Goal: Task Accomplishment & Management: Use online tool/utility

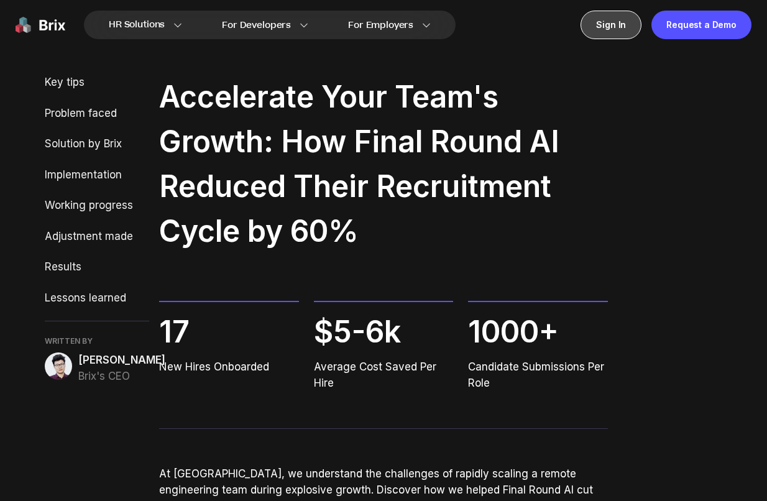
click at [617, 26] on div "Sign In" at bounding box center [611, 25] width 61 height 29
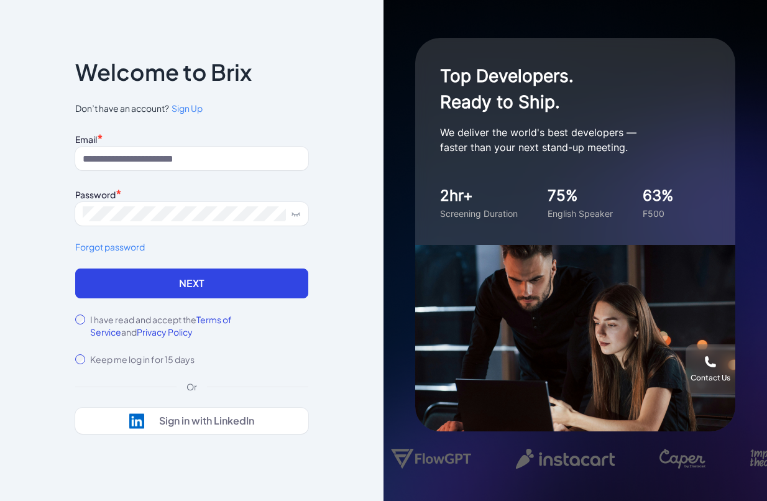
click at [193, 107] on span "Sign Up" at bounding box center [187, 108] width 31 height 11
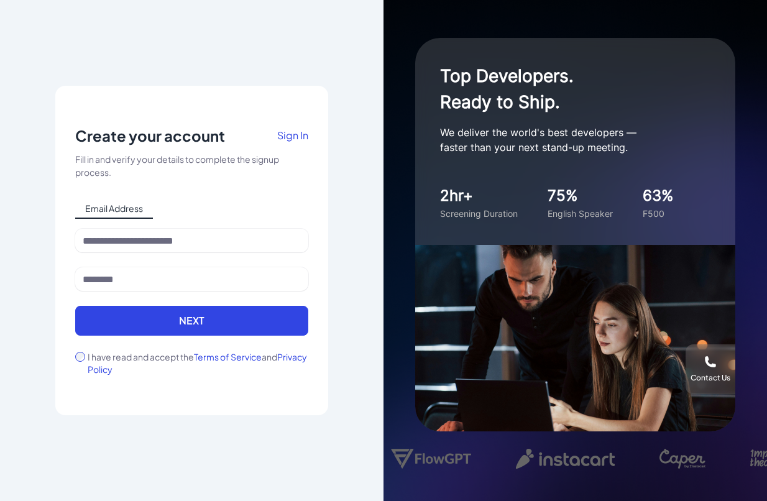
click at [111, 211] on span "Email Address" at bounding box center [114, 209] width 78 height 20
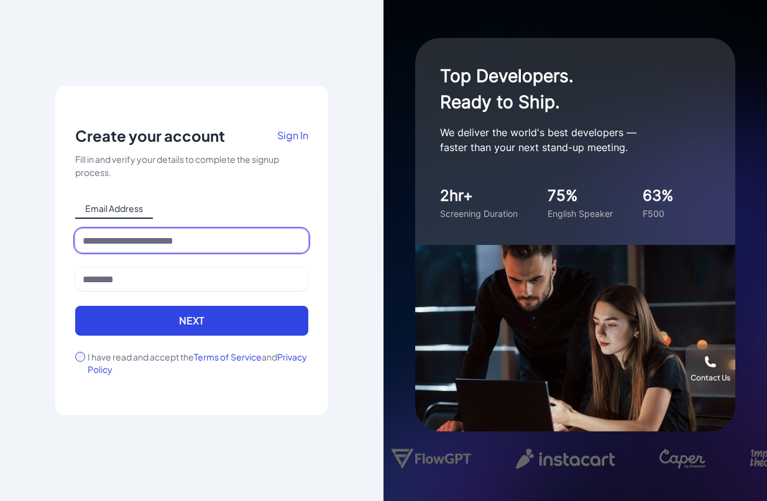
click at [115, 236] on input at bounding box center [191, 241] width 233 height 24
drag, startPoint x: 195, startPoint y: 238, endPoint x: 86, endPoint y: 229, distance: 108.5
click at [86, 229] on input "**********" at bounding box center [191, 241] width 233 height 24
type input "**********"
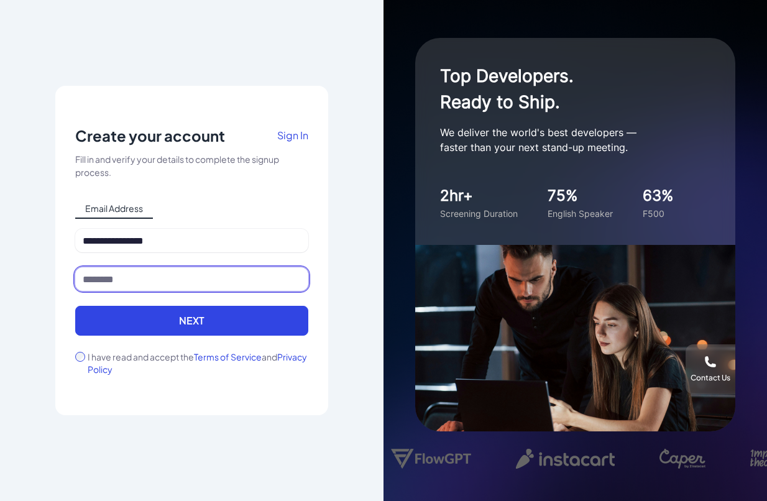
click at [131, 281] on input at bounding box center [191, 279] width 233 height 24
type input "*****"
click at [205, 318] on button "Next" at bounding box center [191, 321] width 233 height 30
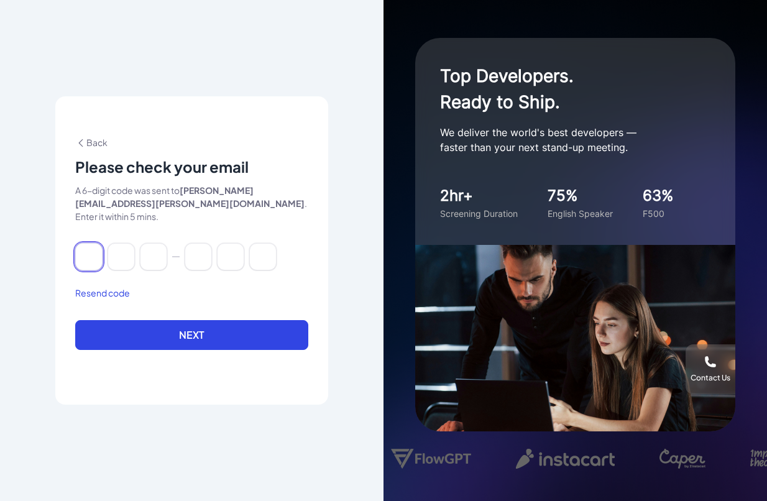
click at [90, 248] on input at bounding box center [88, 256] width 27 height 27
type input "*"
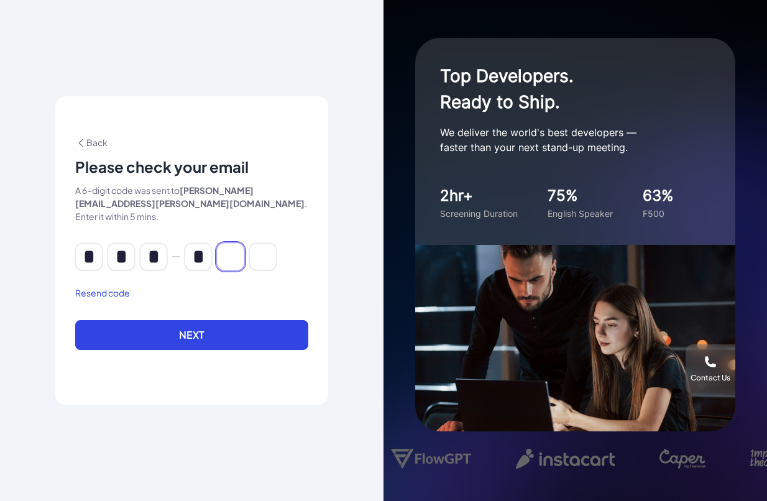
type input "*"
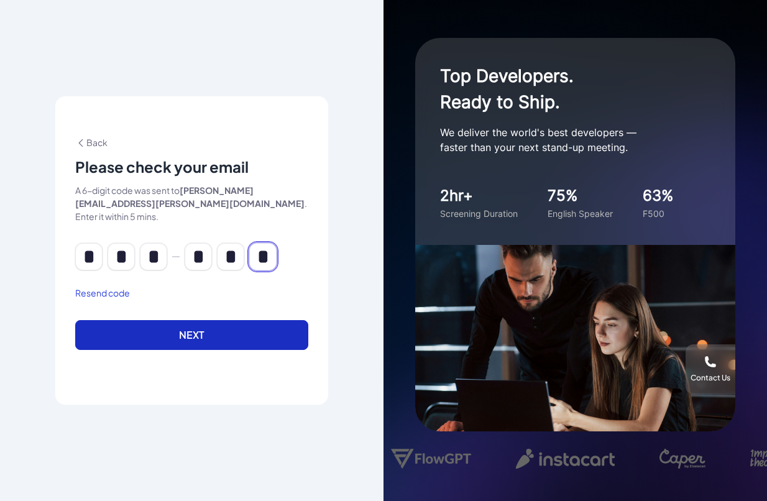
type input "*"
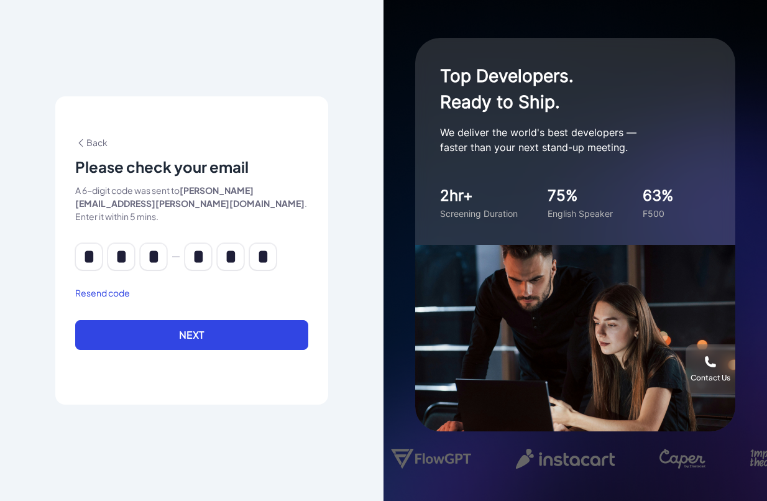
click at [208, 326] on button "Next" at bounding box center [191, 335] width 233 height 30
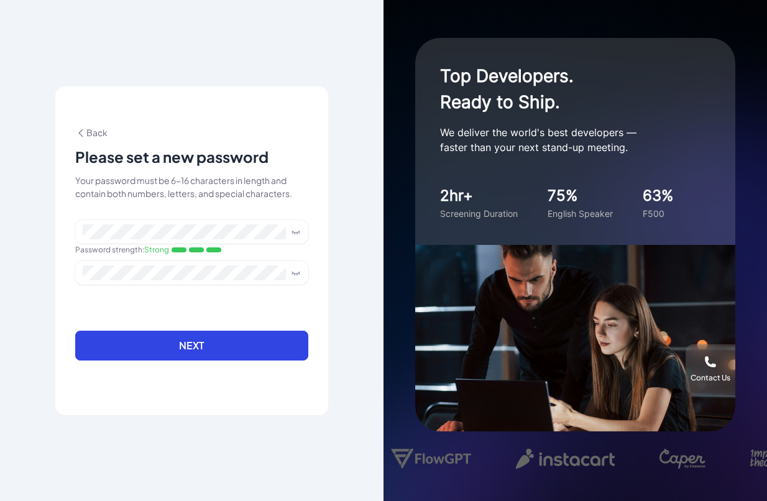
click at [298, 232] on icon at bounding box center [296, 232] width 10 height 10
click at [180, 342] on button "Next" at bounding box center [191, 346] width 233 height 30
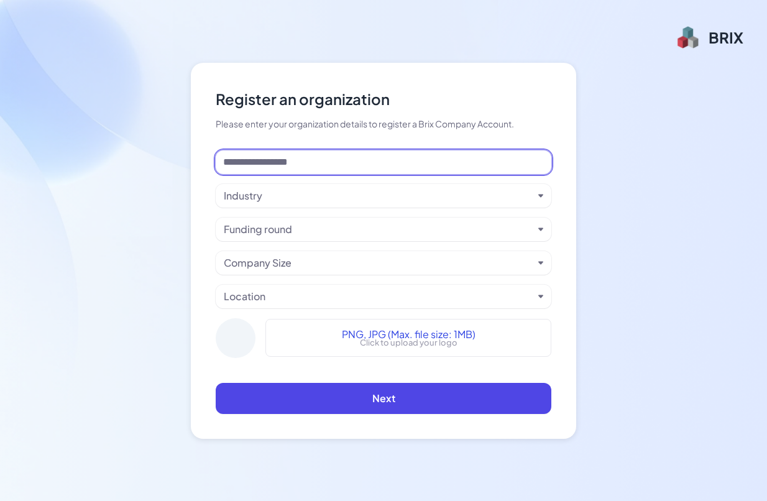
click at [389, 154] on input at bounding box center [384, 162] width 336 height 24
type input "******"
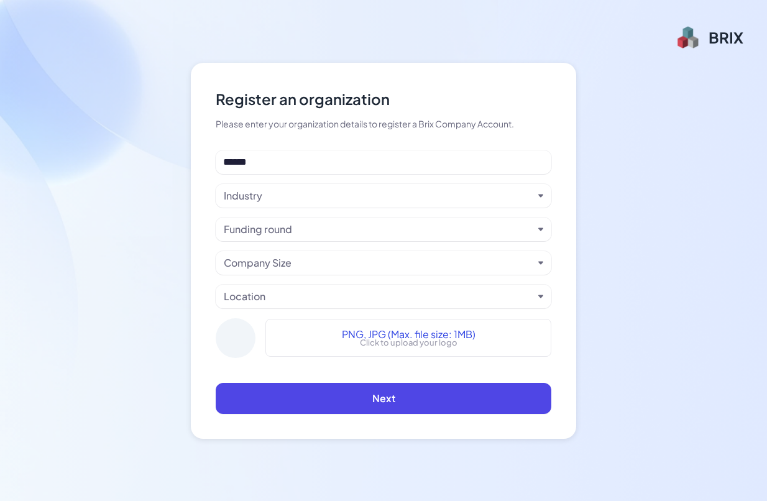
click at [538, 194] on icon "button" at bounding box center [540, 195] width 5 height 3
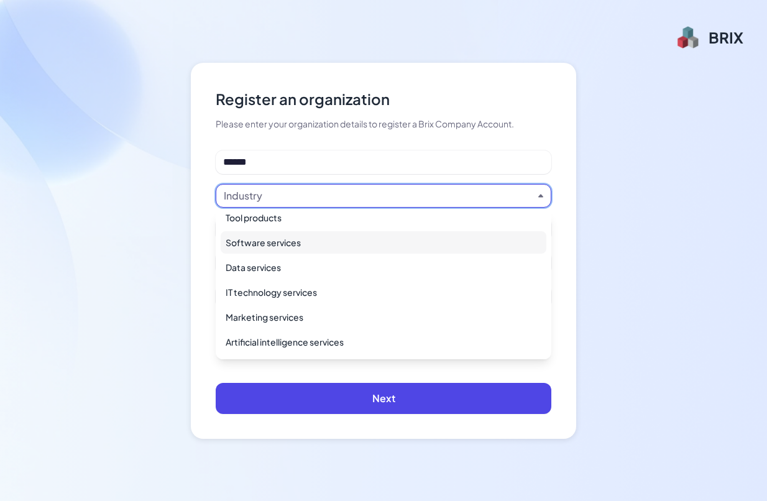
scroll to position [207, 0]
click at [277, 243] on div "Software services" at bounding box center [384, 243] width 326 height 22
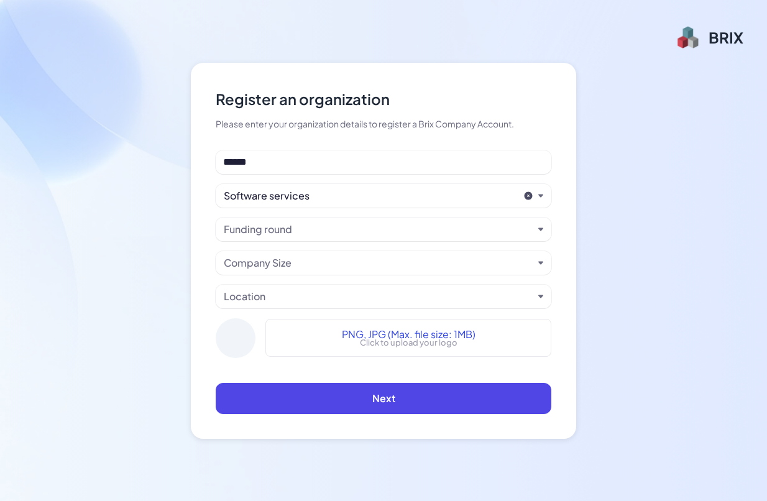
click at [540, 195] on icon "button" at bounding box center [540, 195] width 5 height 3
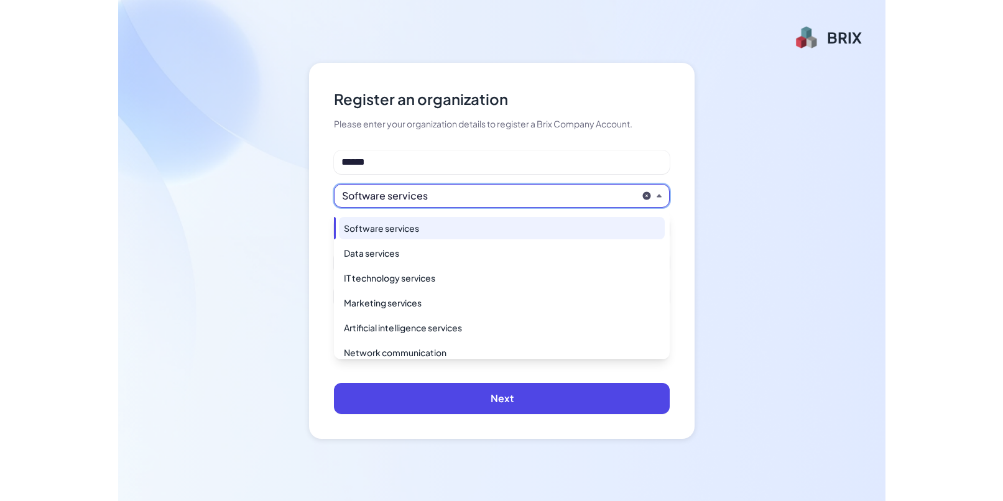
scroll to position [224, 0]
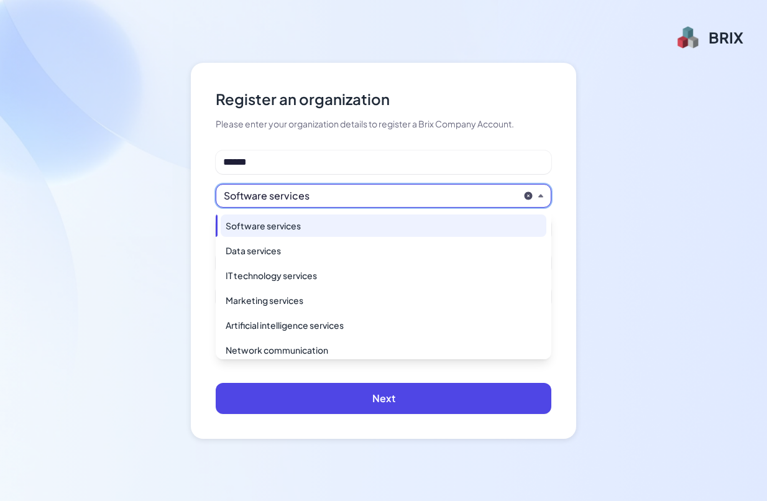
click at [293, 224] on div "Software services" at bounding box center [384, 226] width 326 height 22
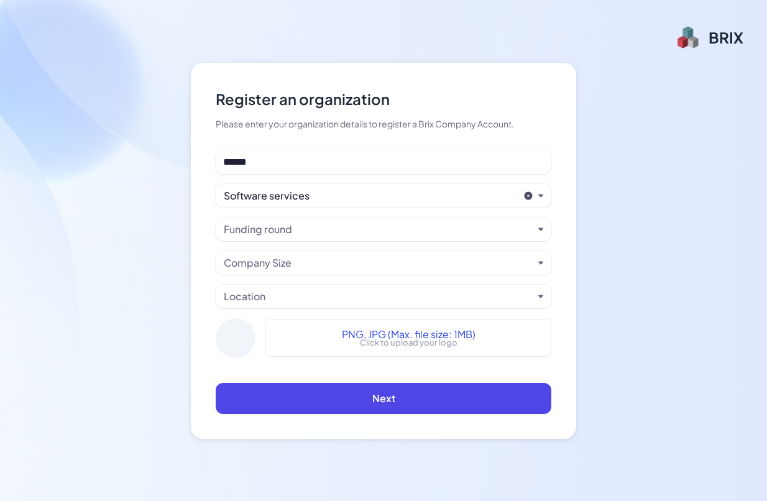
click at [541, 228] on icon "button" at bounding box center [540, 229] width 5 height 3
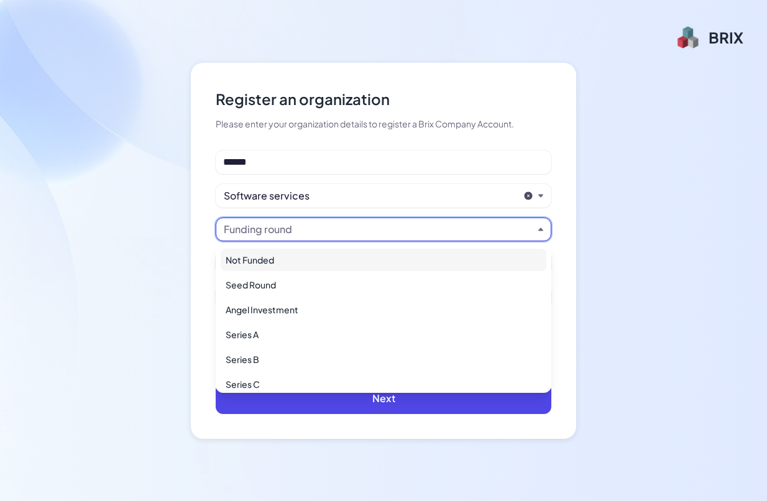
click at [246, 262] on div "Not Funded" at bounding box center [384, 260] width 326 height 22
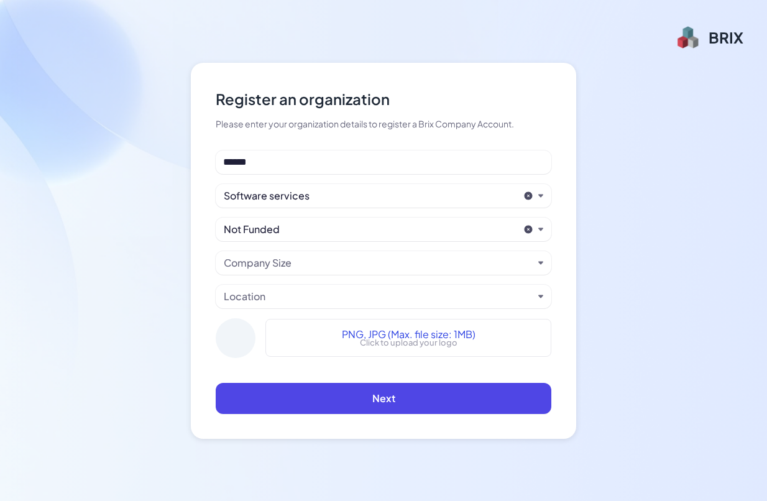
click at [540, 262] on icon "button" at bounding box center [540, 262] width 5 height 3
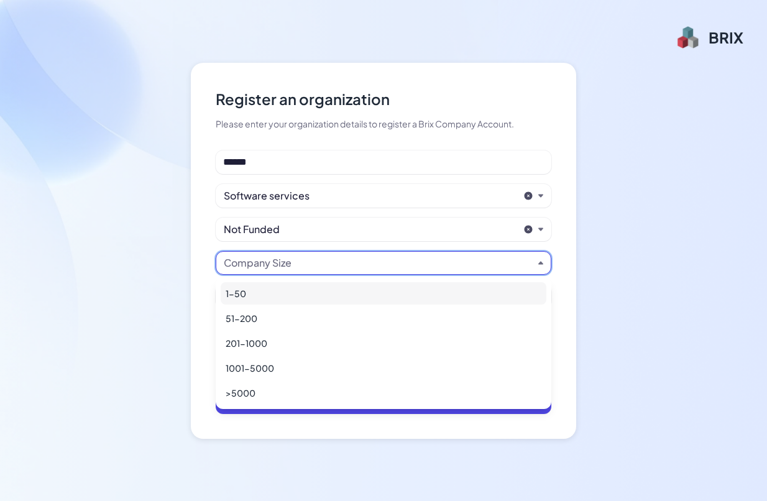
click at [228, 299] on div "1-50" at bounding box center [384, 293] width 326 height 22
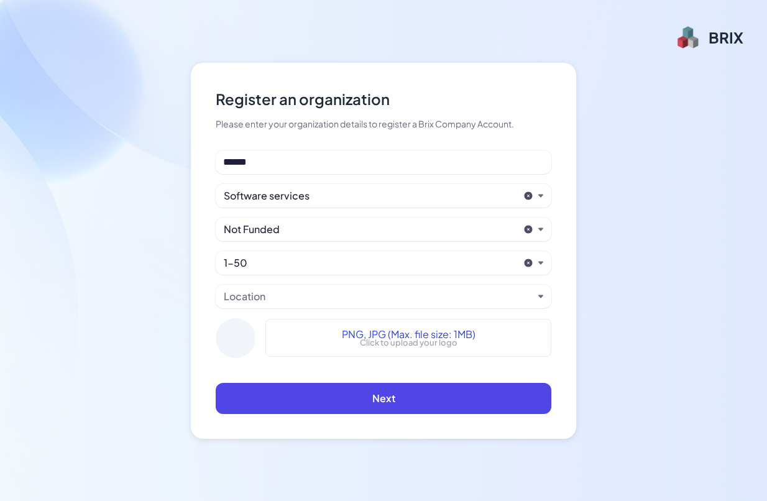
click at [542, 295] on icon "button" at bounding box center [540, 296] width 5 height 3
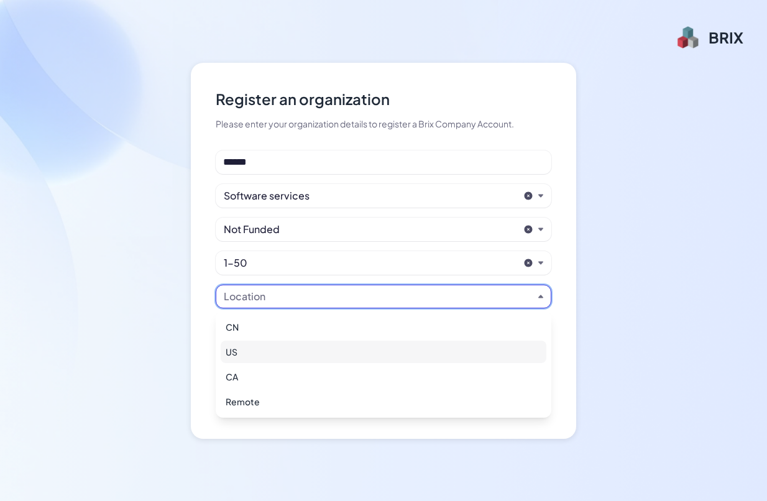
click at [241, 348] on div "US" at bounding box center [384, 352] width 326 height 22
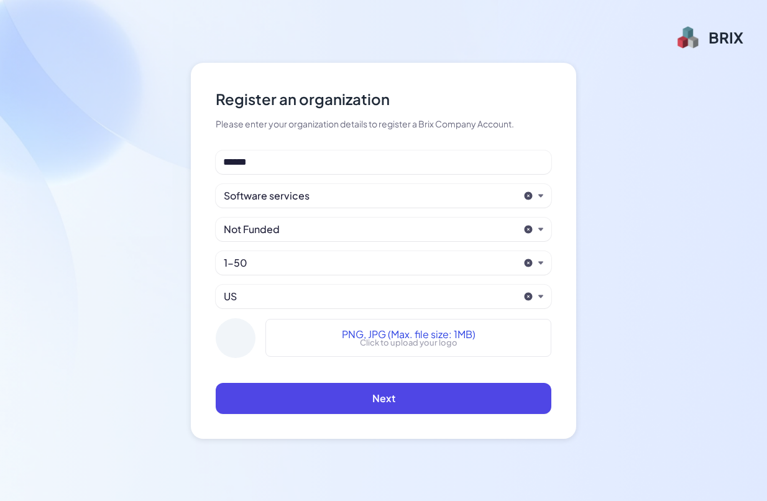
click at [542, 295] on icon "button" at bounding box center [540, 296] width 5 height 3
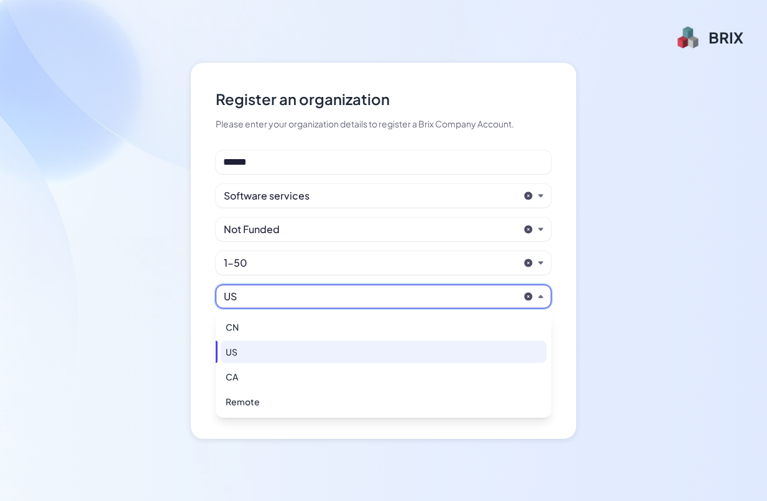
click at [387, 289] on div "US" at bounding box center [371, 296] width 295 height 15
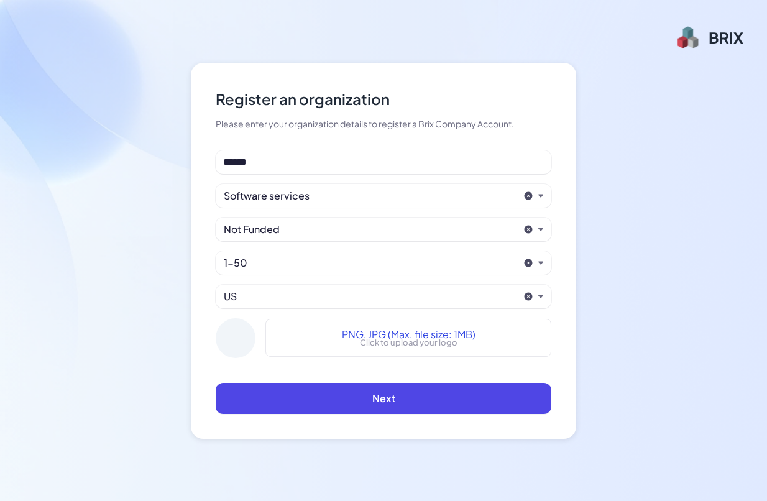
click at [448, 123] on div "Please enter your organization details to register a Brix Company Account." at bounding box center [384, 124] width 336 height 13
click at [240, 336] on div at bounding box center [236, 338] width 40 height 40
click at [394, 333] on span "PNG, JPG (Max. file size: 1MB)" at bounding box center [409, 334] width 134 height 15
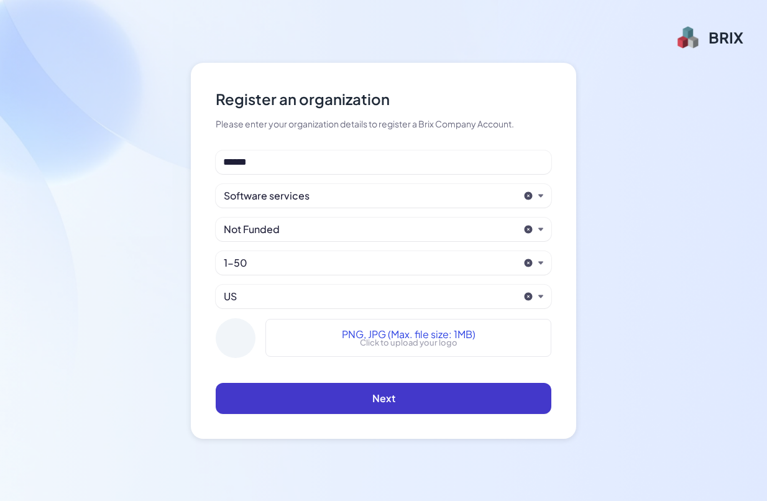
click at [371, 402] on button "Next" at bounding box center [384, 398] width 336 height 31
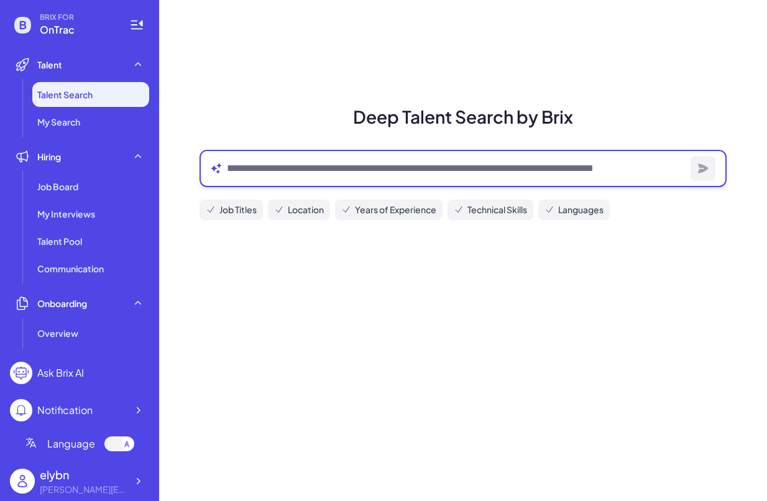
click at [312, 167] on textarea at bounding box center [456, 168] width 459 height 15
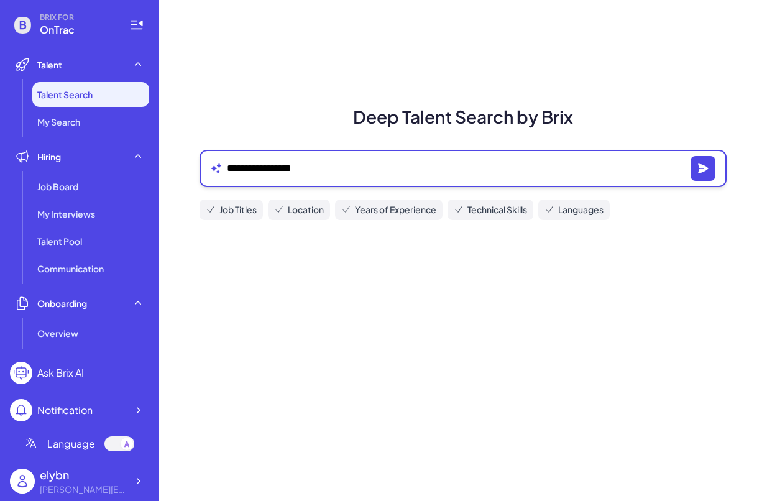
click at [285, 167] on textarea "**********" at bounding box center [456, 168] width 459 height 15
drag, startPoint x: 292, startPoint y: 167, endPoint x: 299, endPoint y: 170, distance: 7.9
click at [292, 167] on textarea "**********" at bounding box center [456, 168] width 459 height 15
click at [238, 167] on textarea "**********" at bounding box center [456, 168] width 459 height 15
click at [422, 170] on textarea "**********" at bounding box center [456, 168] width 459 height 15
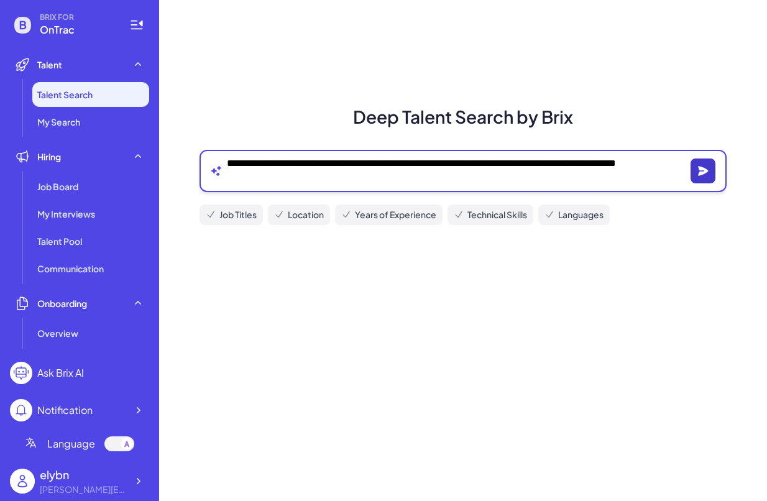
type textarea "**********"
click at [706, 167] on icon "button" at bounding box center [703, 171] width 12 height 12
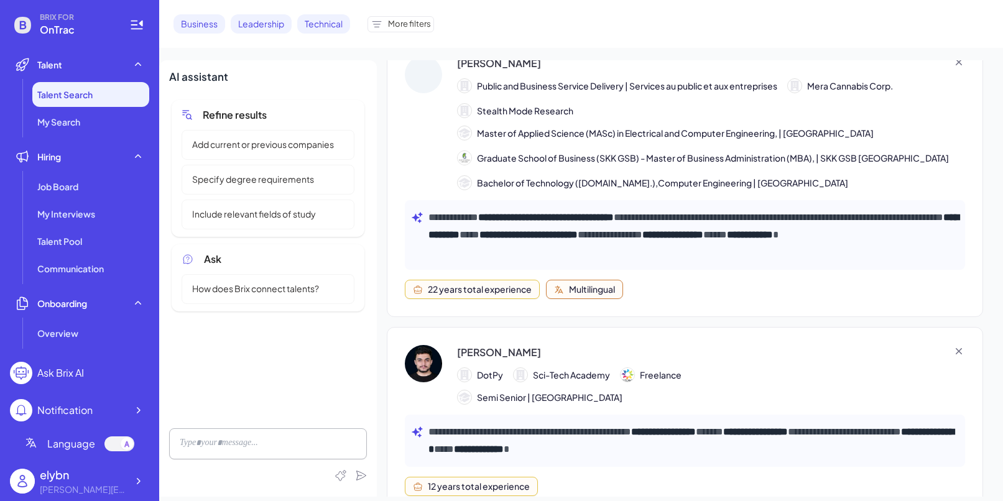
scroll to position [2761, 0]
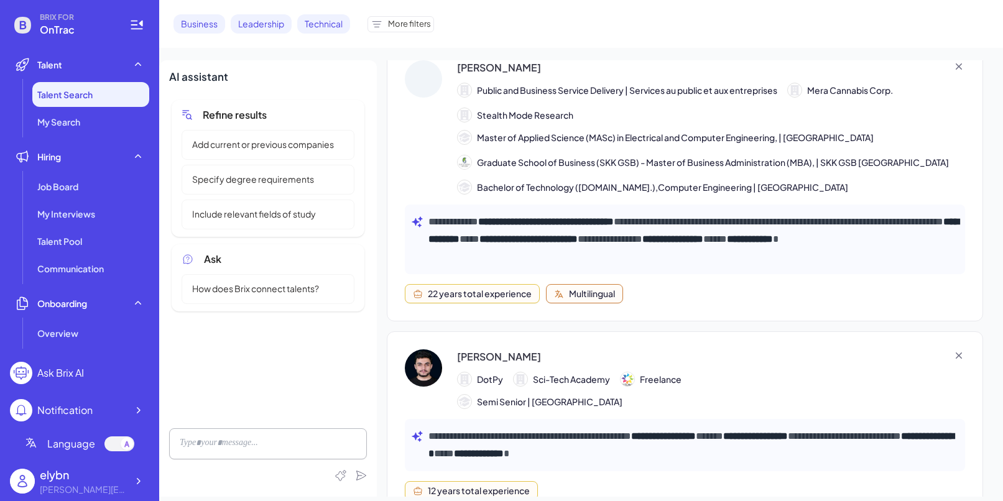
click at [187, 114] on icon at bounding box center [187, 114] width 11 height 11
click at [187, 113] on icon at bounding box center [187, 114] width 11 height 11
click at [264, 213] on span "Include relevant fields of study" at bounding box center [254, 214] width 139 height 13
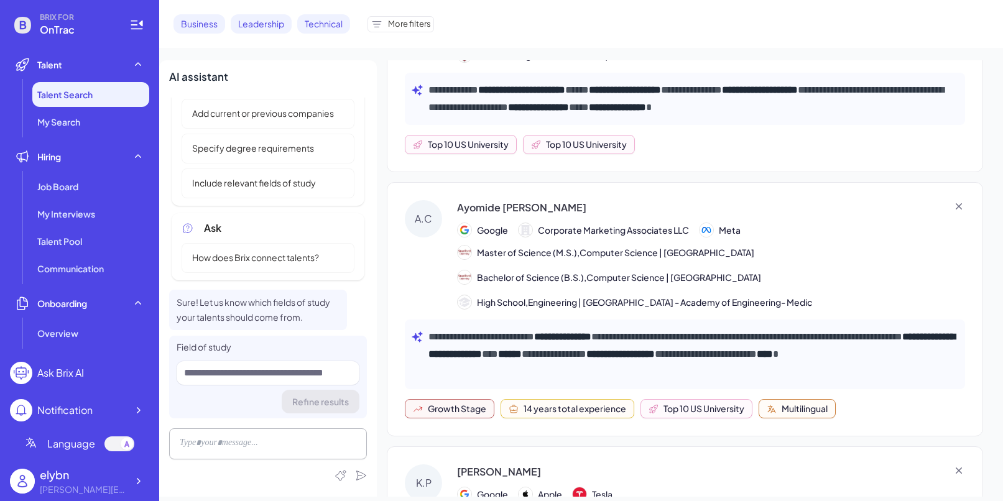
scroll to position [101, 0]
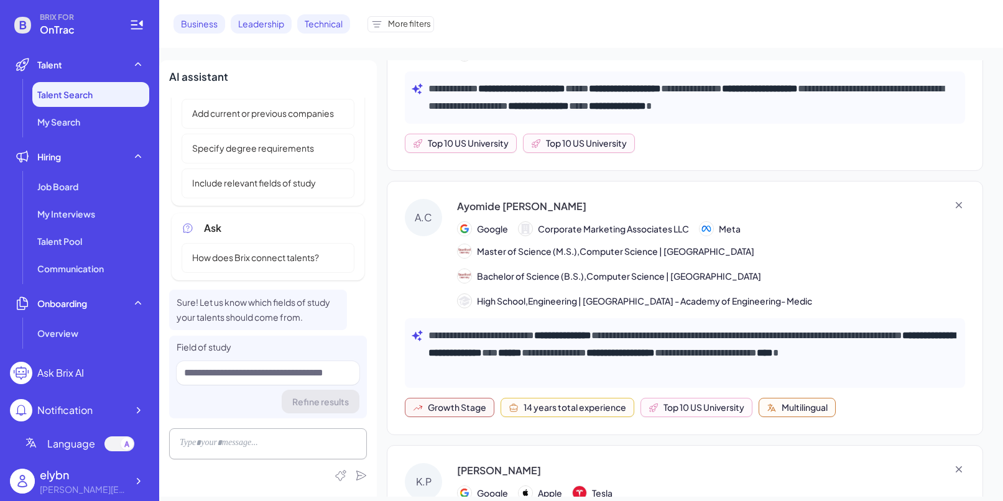
click at [402, 24] on span "More filters" at bounding box center [409, 24] width 43 height 12
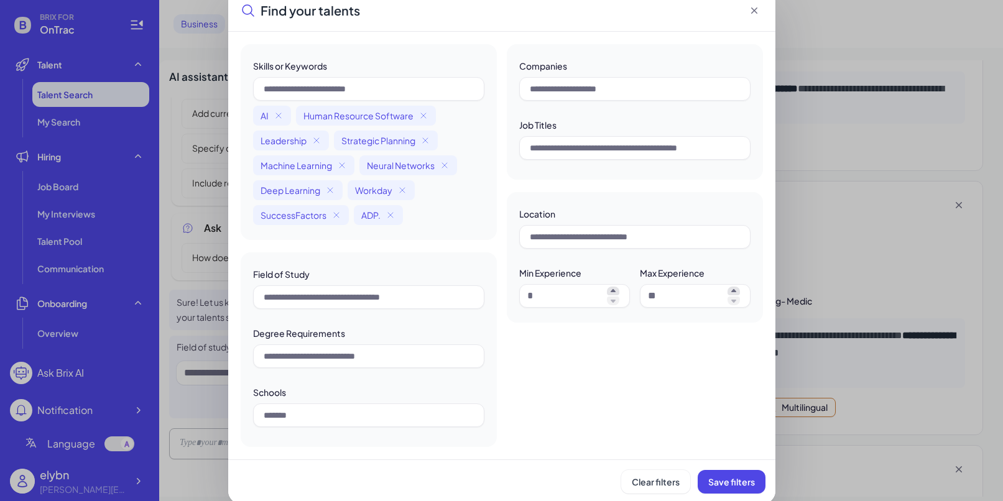
scroll to position [14, 0]
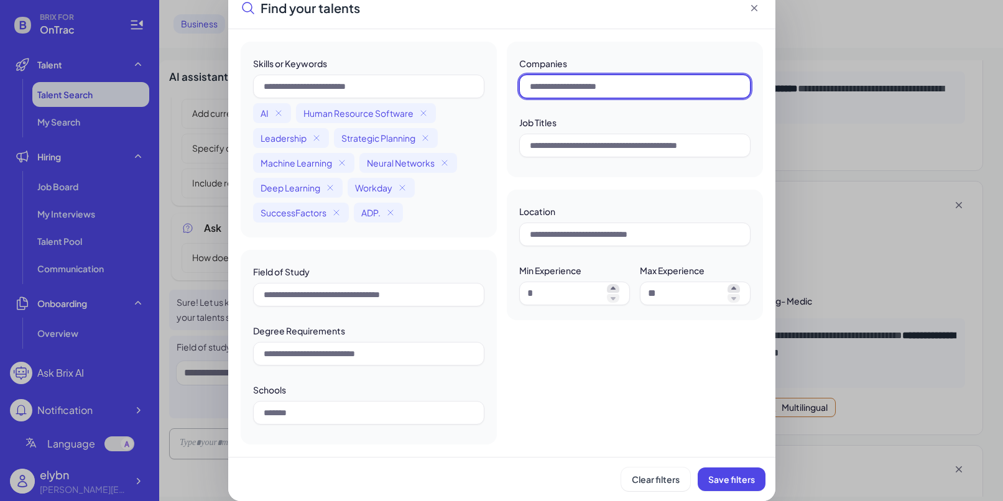
drag, startPoint x: 644, startPoint y: 81, endPoint x: 499, endPoint y: 78, distance: 145.5
click at [497, 79] on div "Skills or Keywords AI Human Resource Software Leadership Strategic Planning Mac…" at bounding box center [502, 243] width 522 height 403
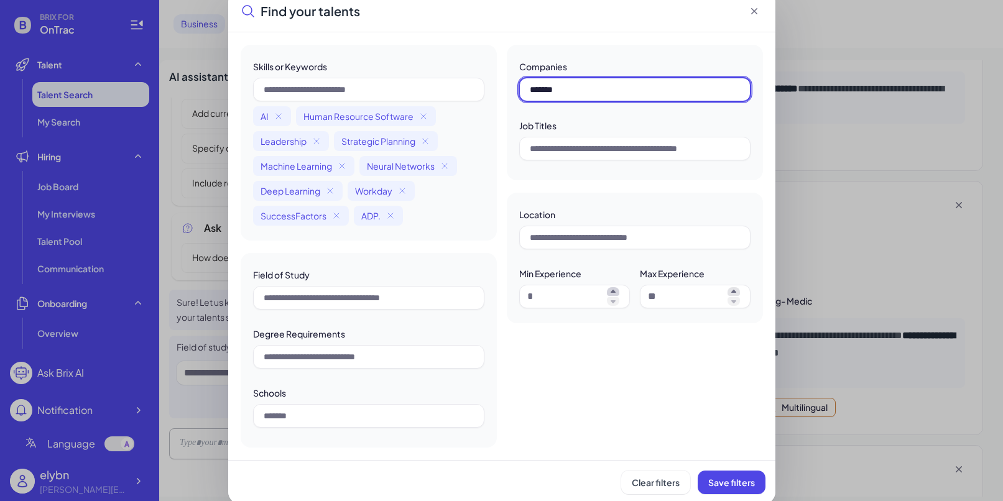
type input "*******"
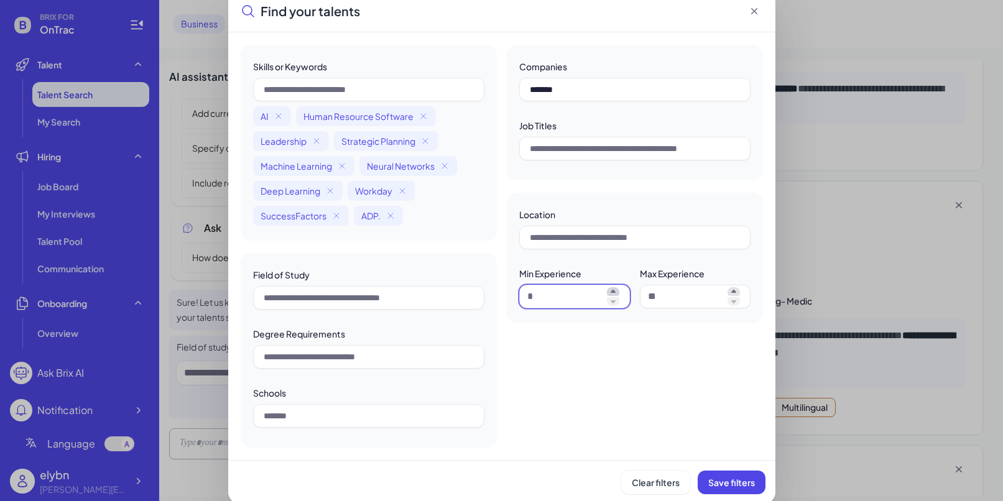
click at [612, 294] on icon at bounding box center [613, 291] width 12 height 9
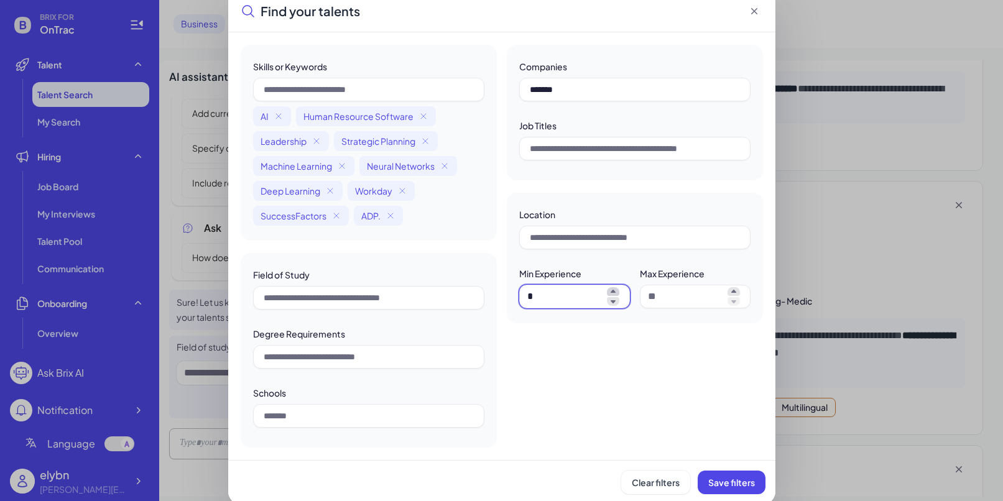
click at [612, 294] on icon at bounding box center [613, 291] width 12 height 9
click at [611, 303] on icon at bounding box center [613, 301] width 12 height 9
type input "*"
click at [736, 293] on icon at bounding box center [734, 291] width 12 height 9
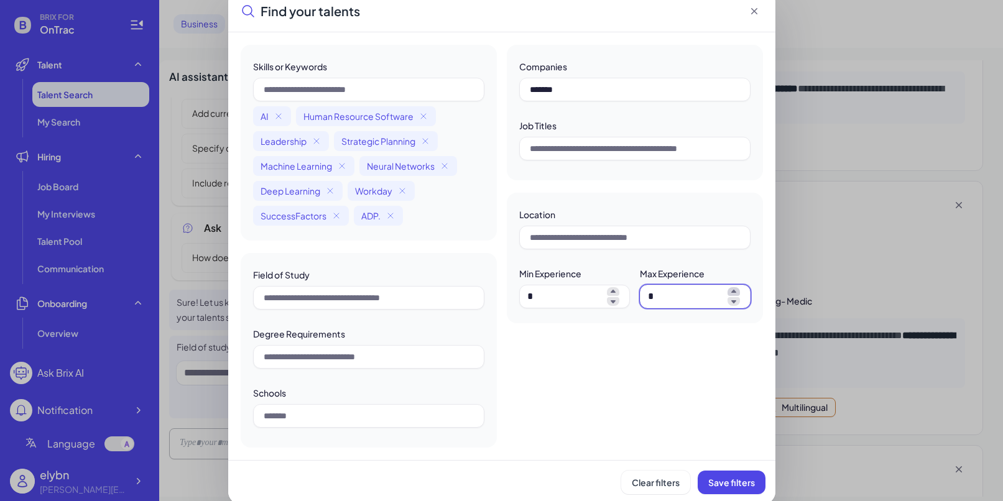
click at [736, 293] on icon at bounding box center [734, 291] width 12 height 9
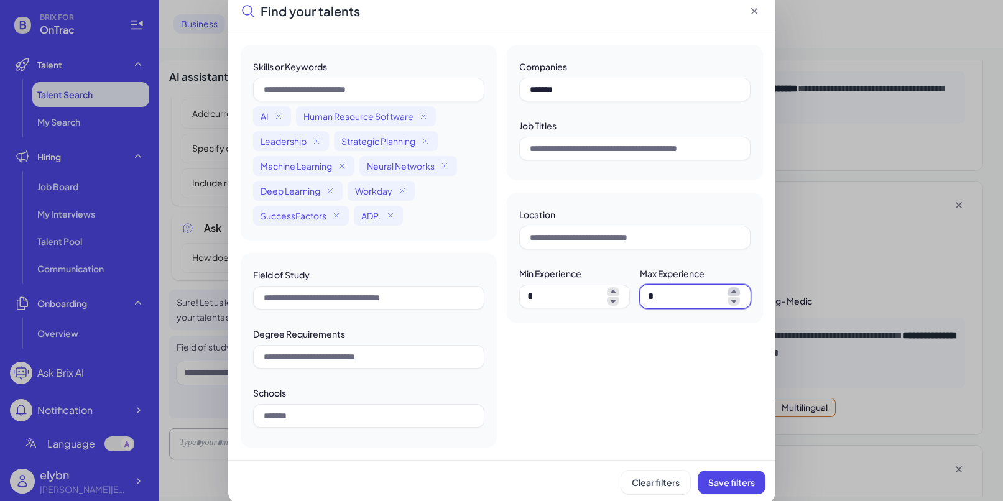
click at [736, 293] on icon at bounding box center [734, 291] width 12 height 9
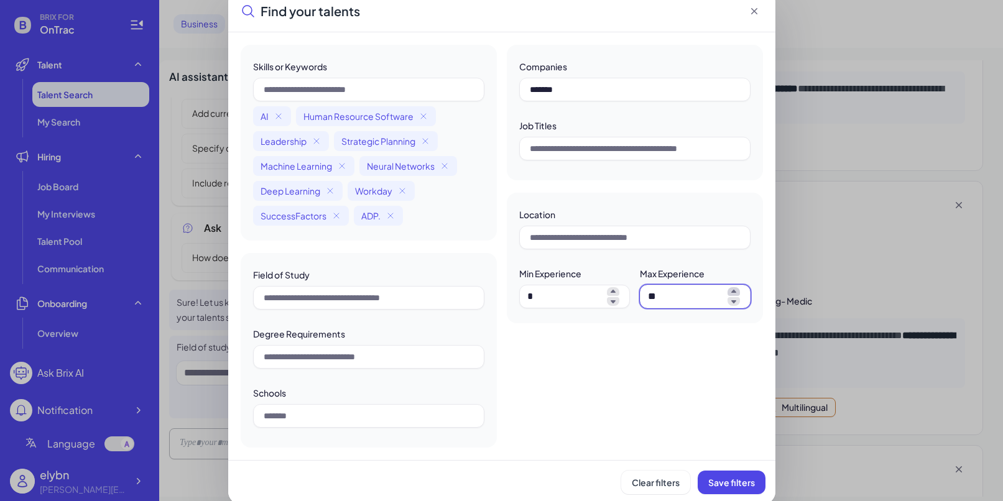
click at [736, 293] on icon at bounding box center [734, 291] width 12 height 9
click at [734, 292] on icon at bounding box center [733, 291] width 5 height 3
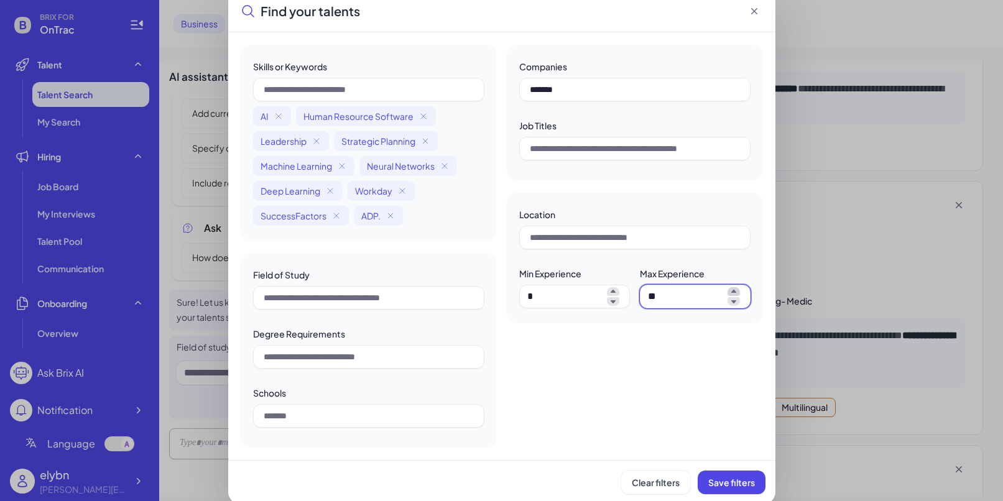
click at [734, 292] on icon at bounding box center [733, 291] width 5 height 3
type input "**"
click at [726, 482] on span "Save filters" at bounding box center [731, 482] width 47 height 11
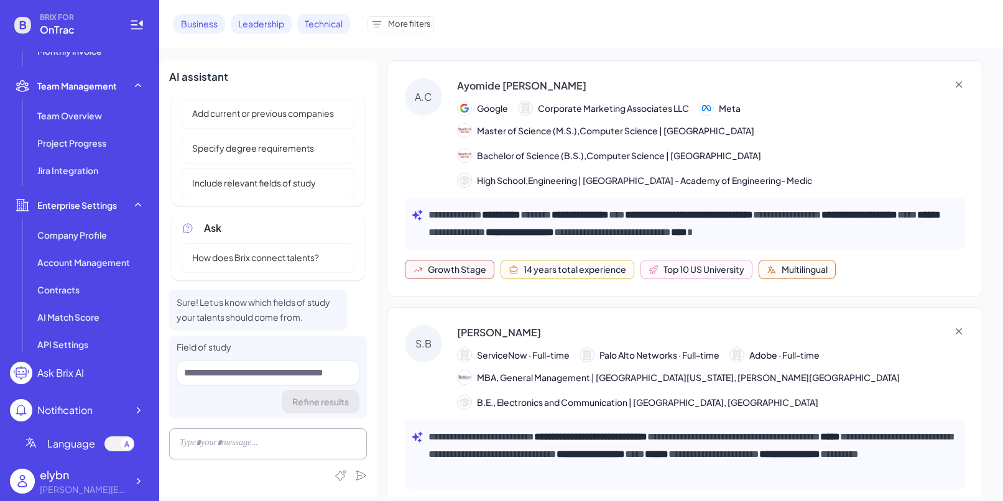
scroll to position [355, 0]
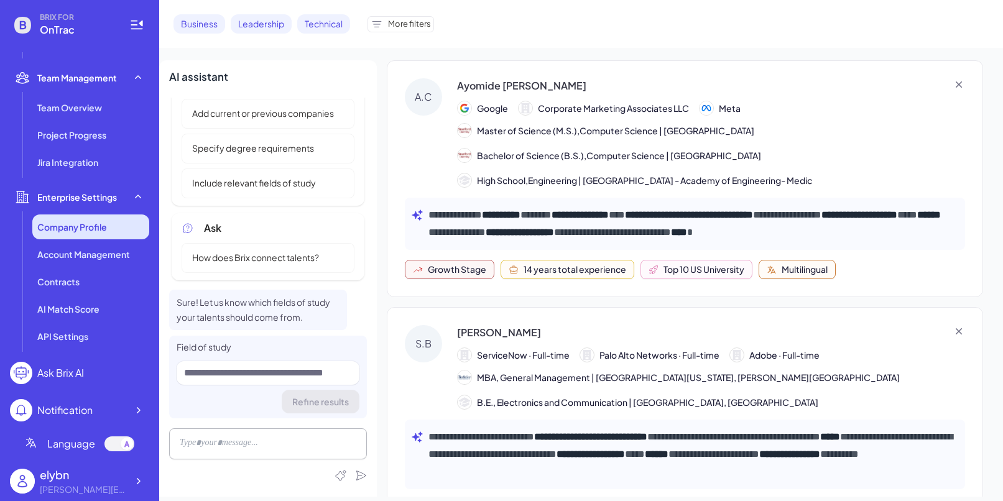
click at [72, 228] on span "Company Profile" at bounding box center [72, 227] width 70 height 12
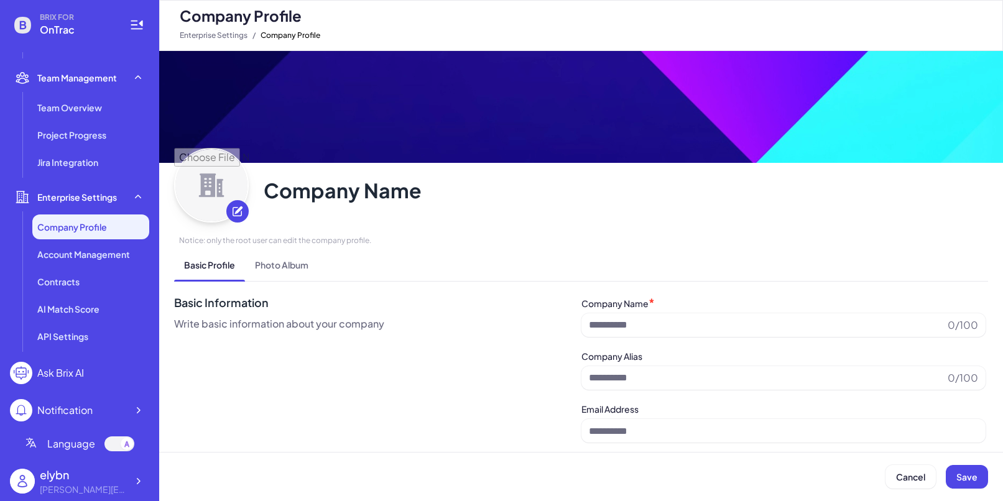
type input "******"
type input "**********"
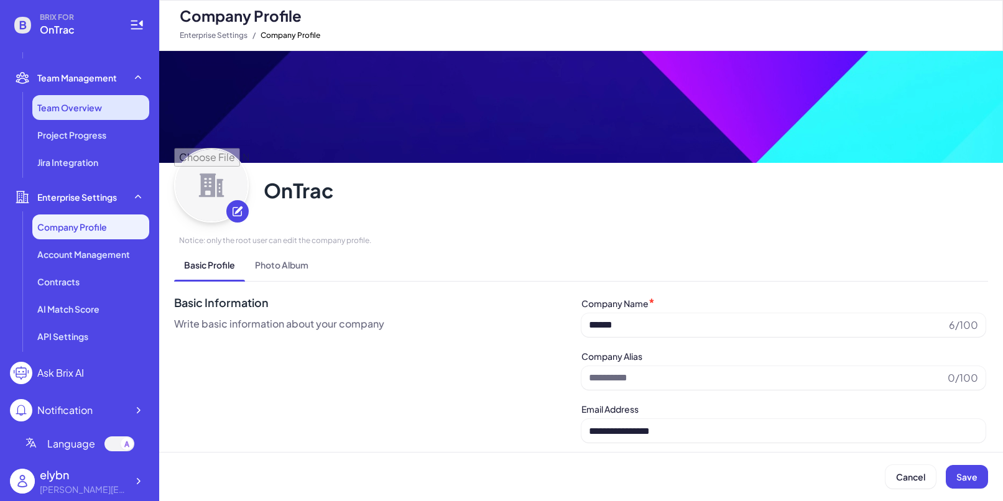
click at [70, 104] on span "Team Overview" at bounding box center [69, 107] width 65 height 12
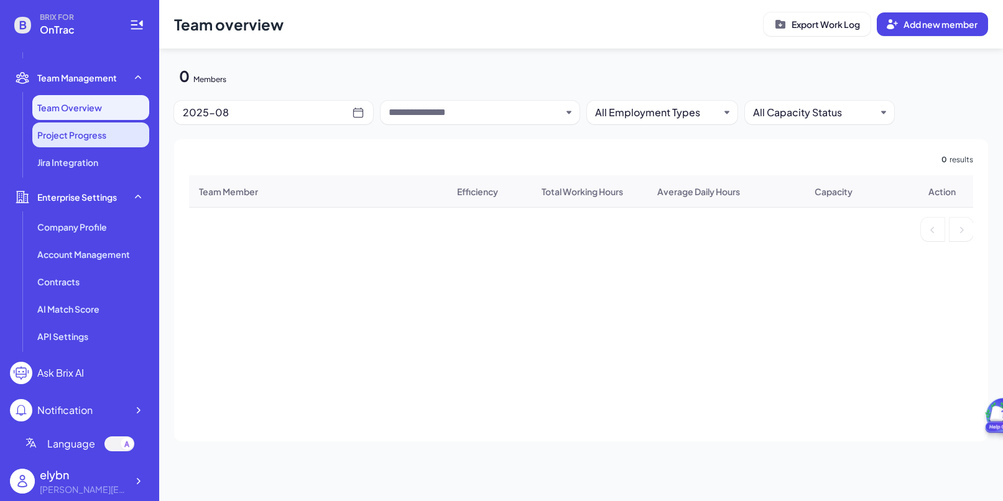
click at [76, 141] on span "Project Progress" at bounding box center [71, 135] width 69 height 12
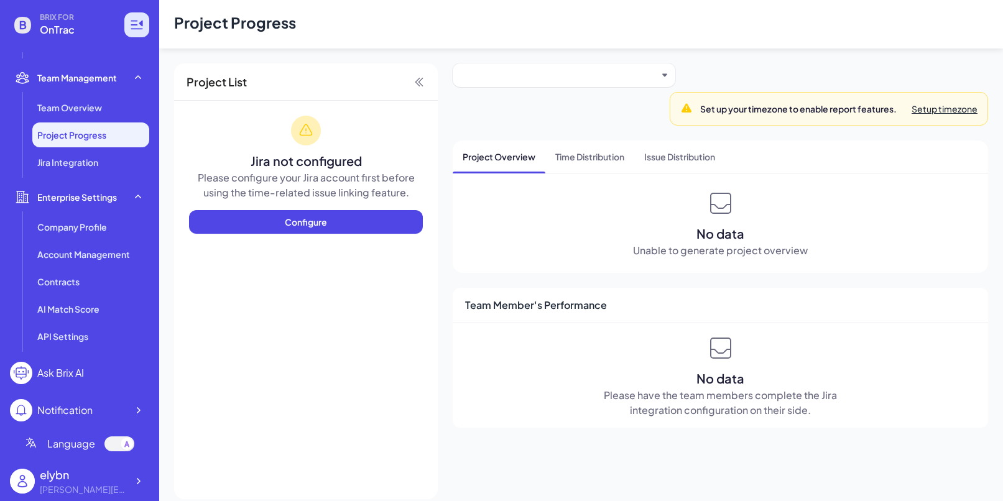
click at [139, 24] on icon at bounding box center [136, 24] width 15 height 15
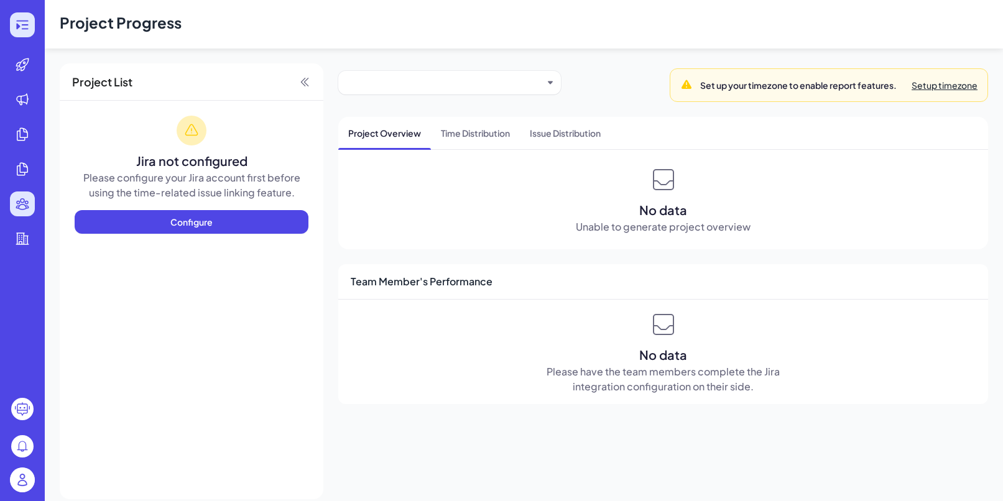
click at [23, 28] on icon at bounding box center [22, 24] width 15 height 15
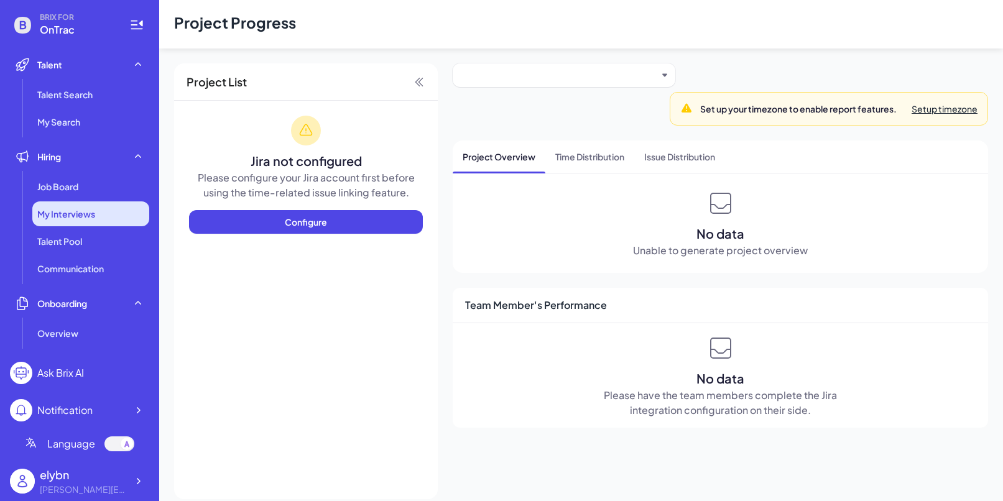
scroll to position [1, 0]
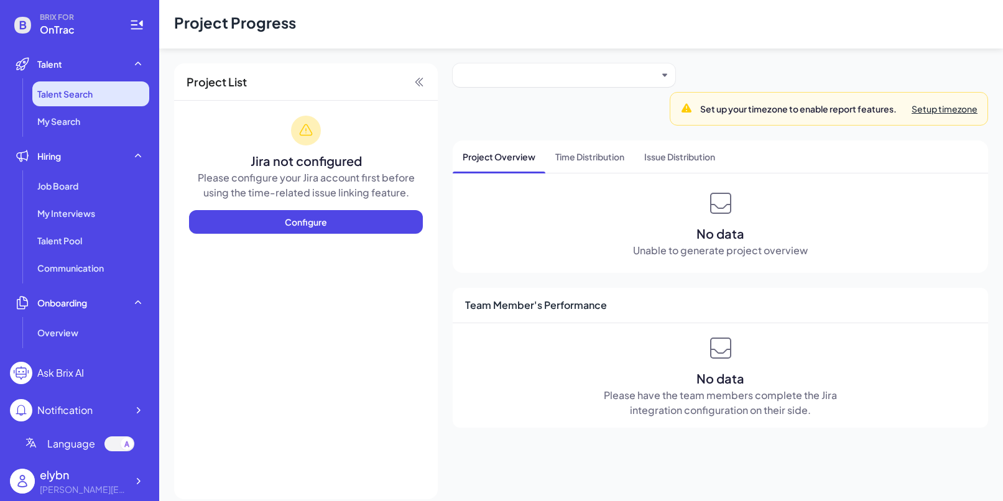
click at [70, 96] on span "Talent Search" at bounding box center [64, 94] width 55 height 12
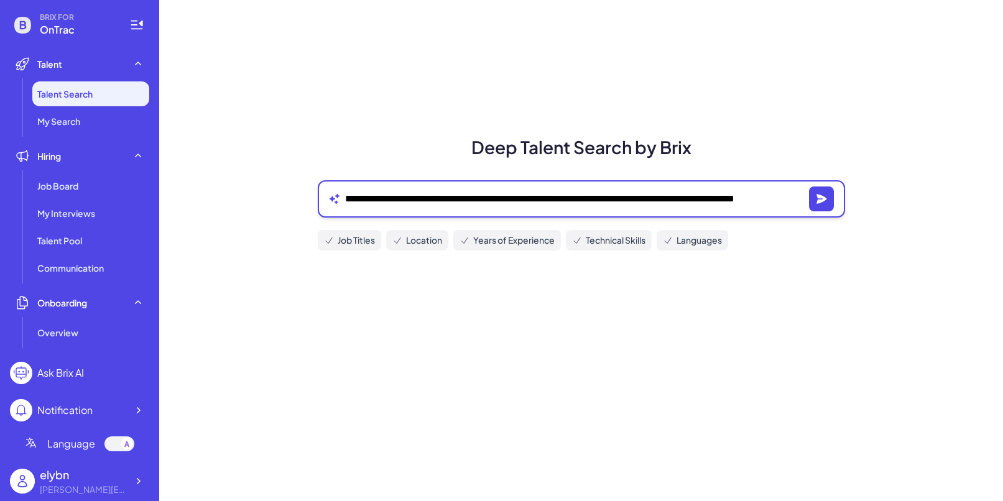
click at [358, 195] on textarea "**********" at bounding box center [574, 199] width 459 height 15
click at [346, 200] on textarea "**********" at bounding box center [574, 199] width 459 height 15
click at [767, 196] on icon "button" at bounding box center [821, 199] width 12 height 12
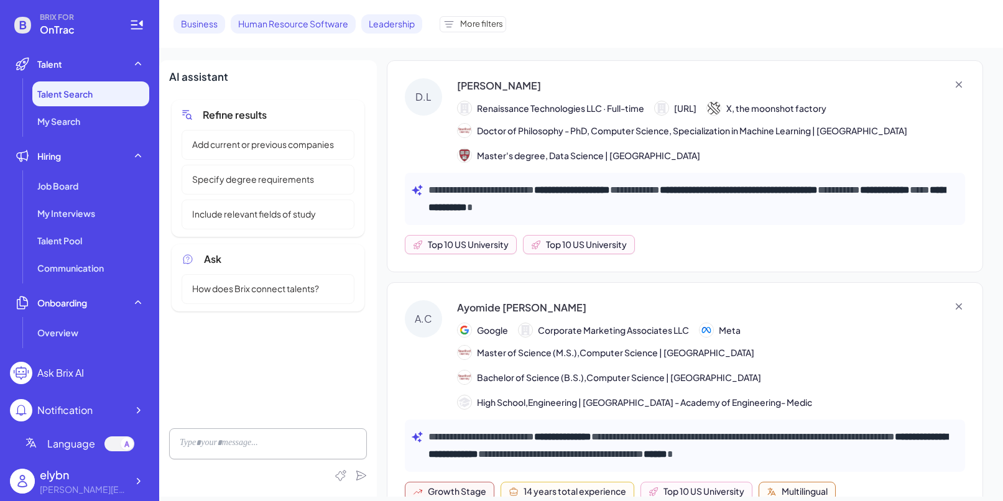
click at [479, 26] on span "More filters" at bounding box center [481, 24] width 43 height 12
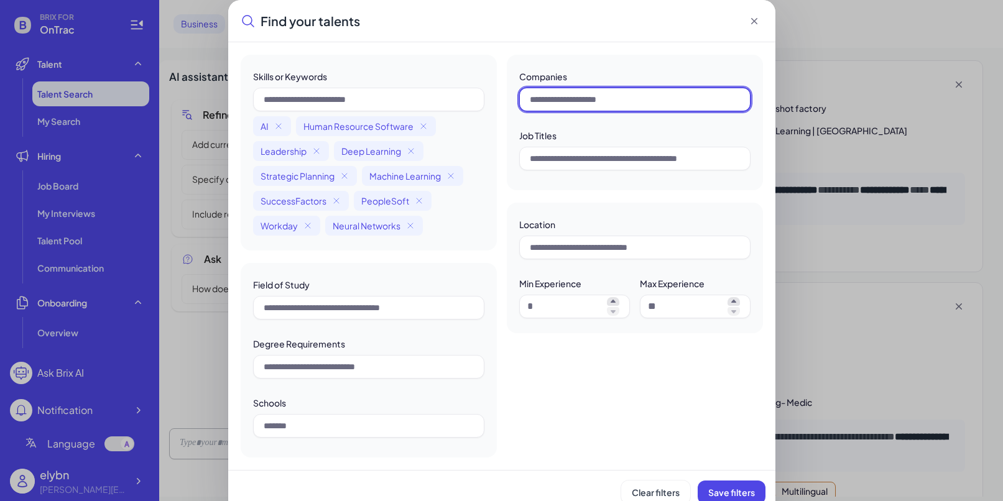
drag, startPoint x: 635, startPoint y: 98, endPoint x: 591, endPoint y: 98, distance: 44.1
click at [591, 98] on input "text" at bounding box center [634, 100] width 231 height 24
type input "*******"
click at [728, 486] on button "Save filters" at bounding box center [732, 493] width 68 height 24
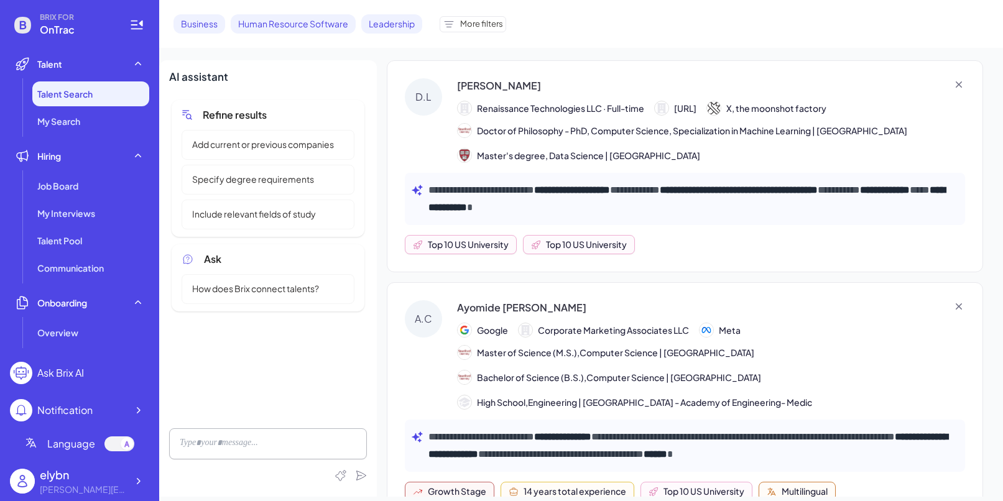
click at [468, 27] on span "More filters" at bounding box center [481, 24] width 43 height 12
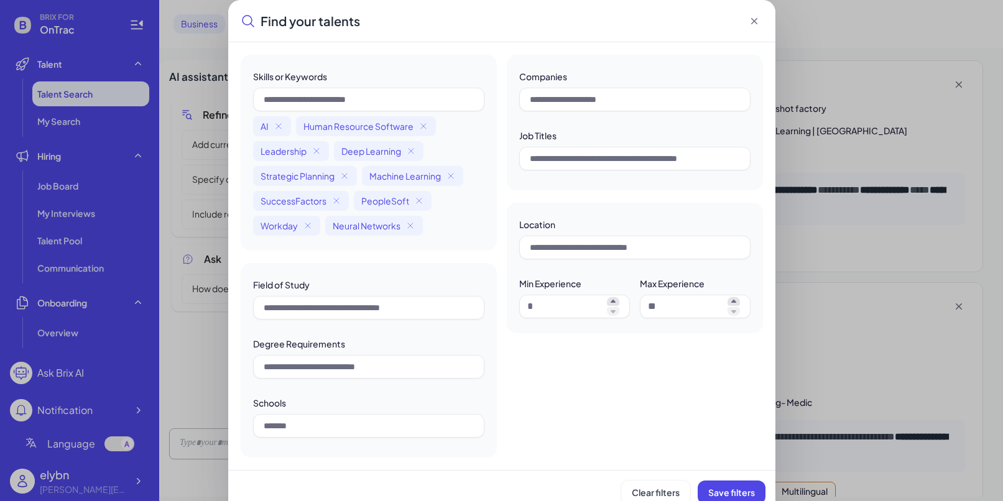
scroll to position [14, 0]
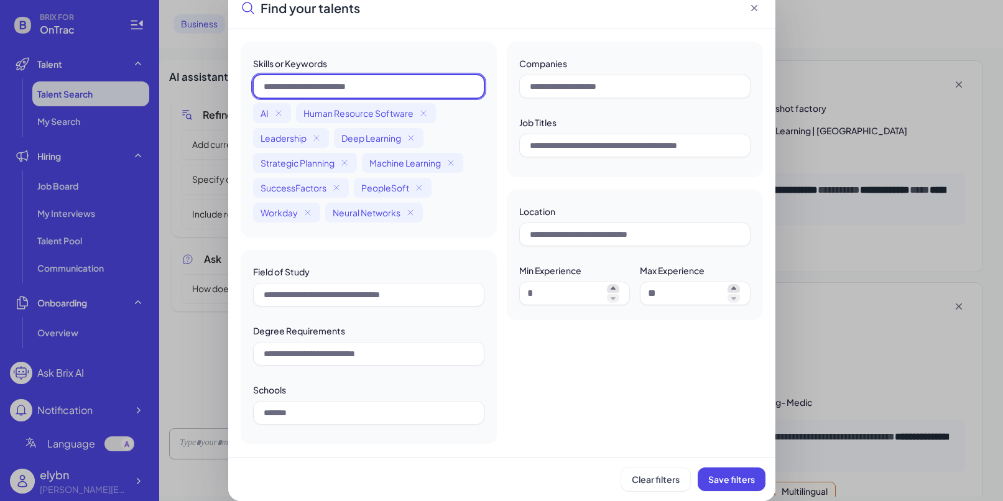
drag, startPoint x: 375, startPoint y: 83, endPoint x: 242, endPoint y: 76, distance: 133.2
click at [242, 76] on div "Skills or Keywords AI Human Resource Software Leadership Deep Learning Strategi…" at bounding box center [369, 140] width 256 height 196
type input "*******"
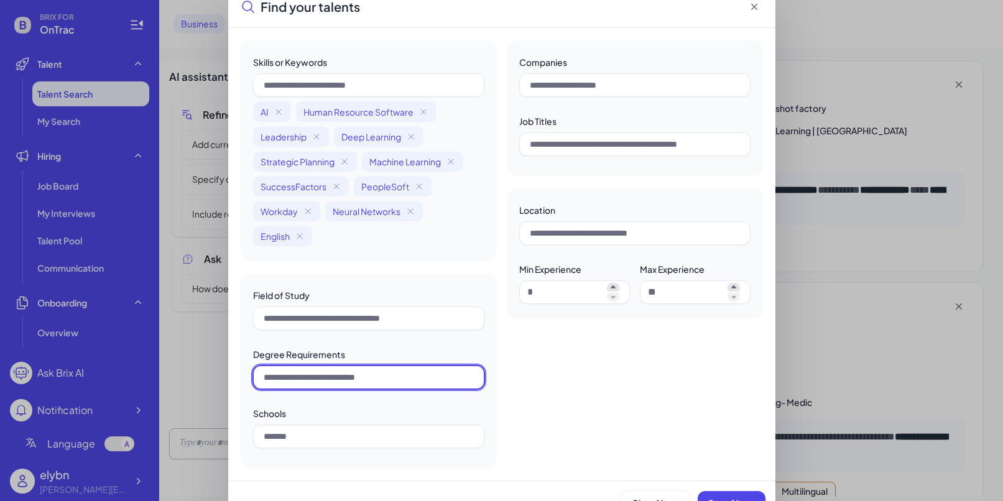
click at [371, 377] on input "text" at bounding box center [368, 378] width 231 height 24
click at [410, 382] on input "text" at bounding box center [368, 378] width 231 height 24
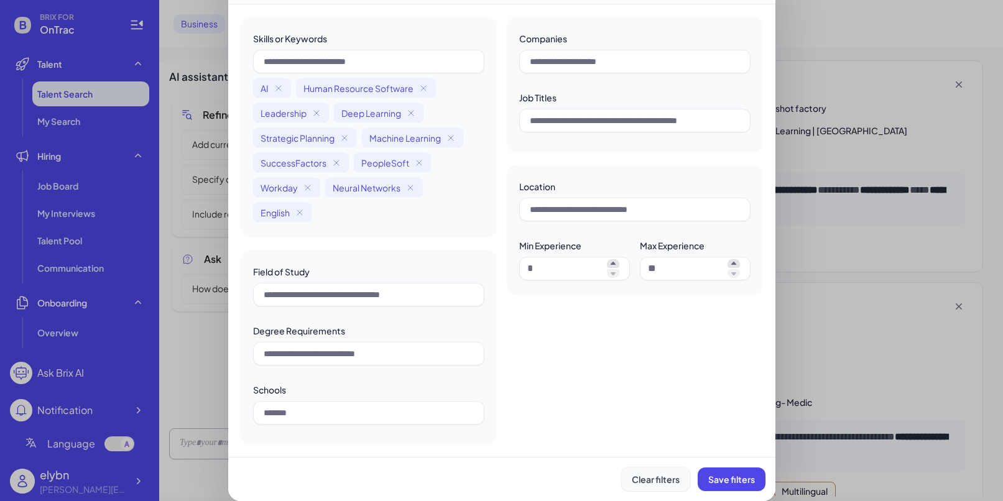
click at [660, 482] on span "Clear filters" at bounding box center [656, 479] width 48 height 11
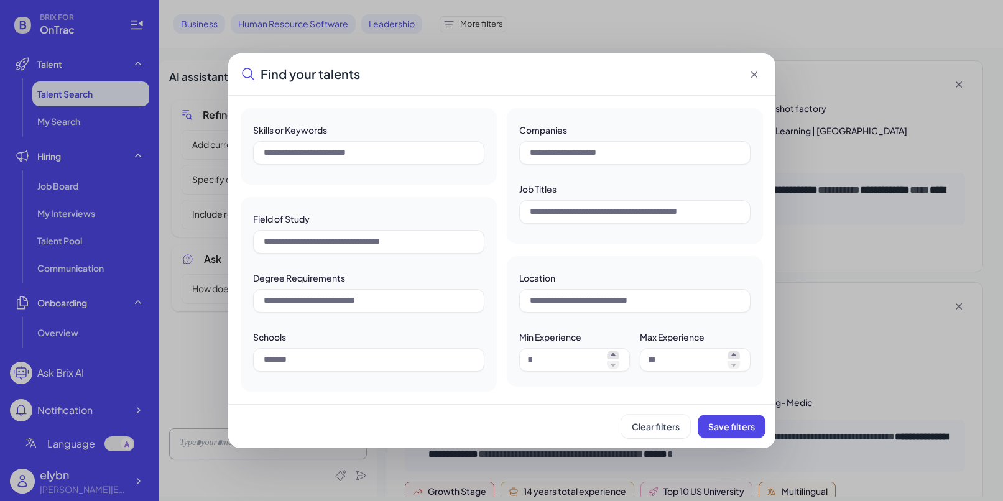
scroll to position [0, 0]
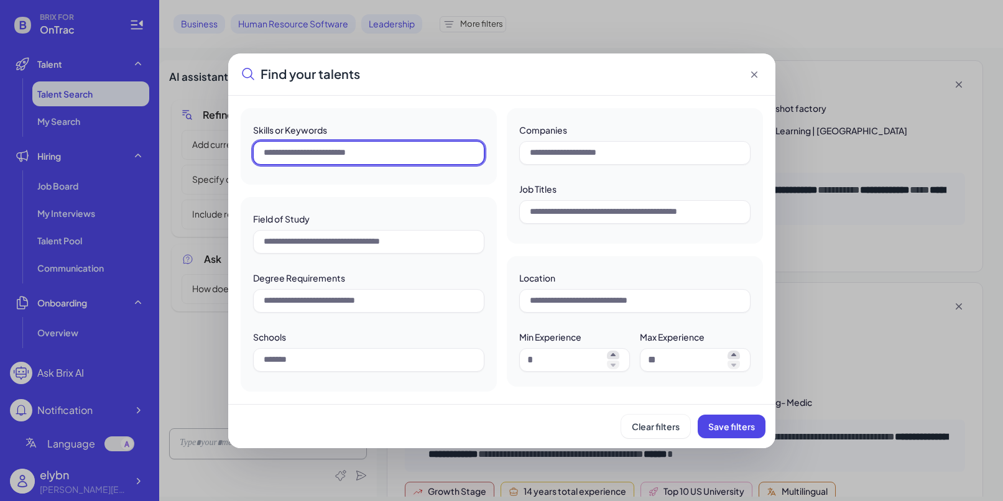
click at [266, 145] on input "text" at bounding box center [368, 153] width 231 height 24
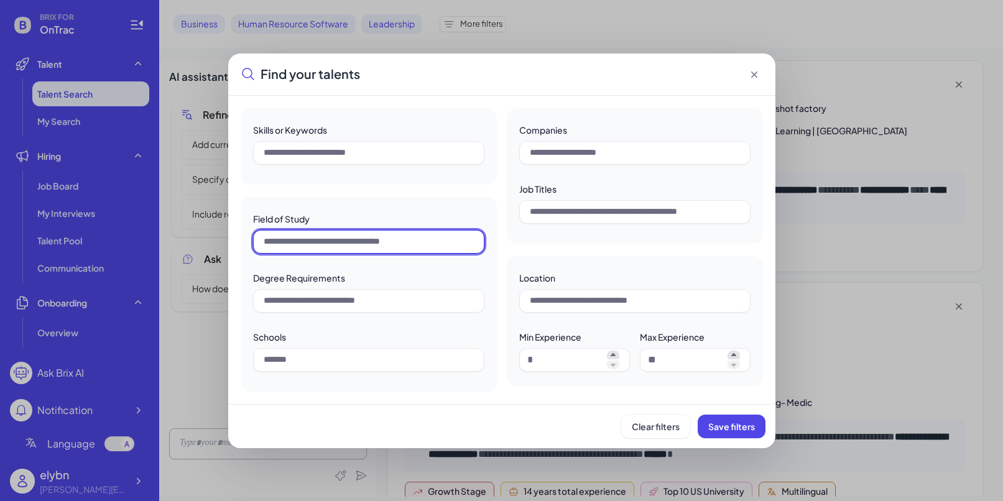
click at [302, 239] on input "text" at bounding box center [368, 242] width 231 height 24
type input "**********"
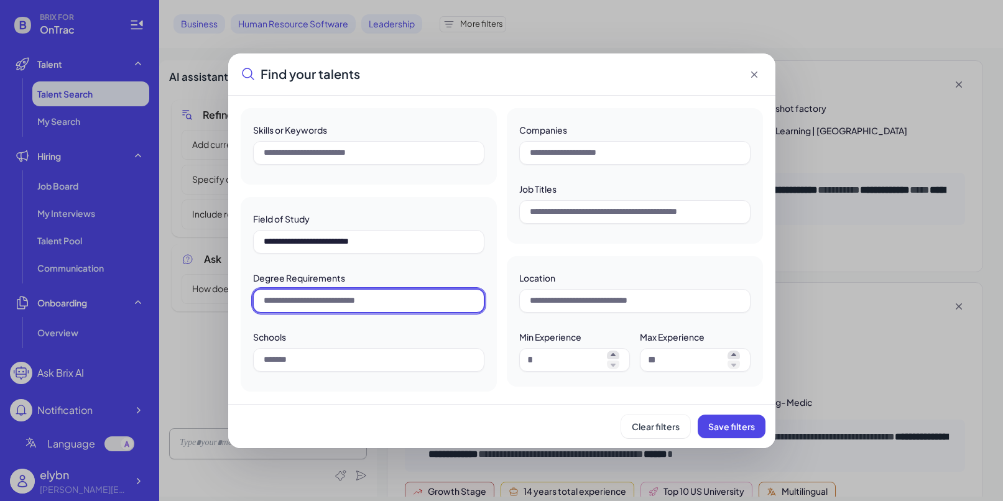
click at [394, 300] on input "text" at bounding box center [368, 301] width 231 height 24
type input "**********"
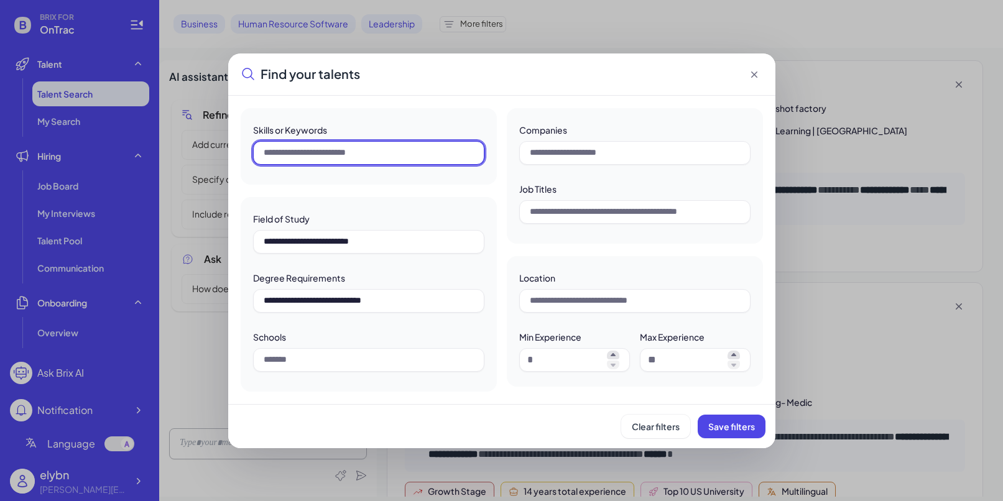
click at [312, 150] on input "text" at bounding box center [368, 153] width 231 height 24
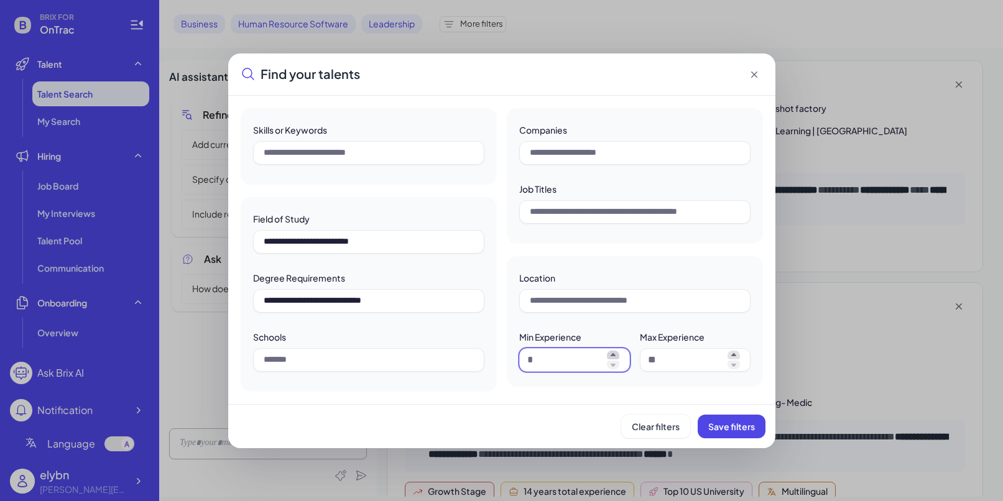
click at [612, 356] on icon at bounding box center [613, 354] width 5 height 3
click at [611, 356] on icon at bounding box center [613, 354] width 5 height 3
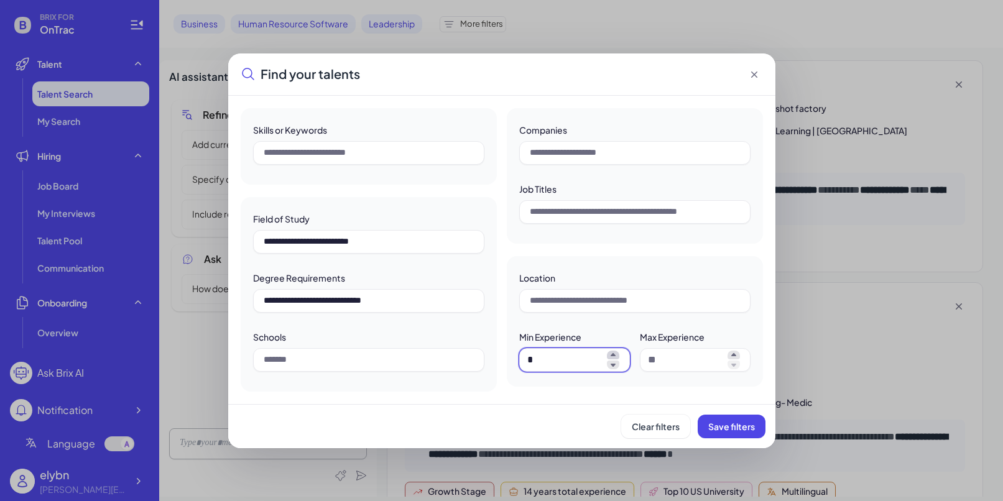
click at [611, 356] on icon at bounding box center [613, 354] width 5 height 3
type input "*"
click at [734, 358] on icon at bounding box center [734, 355] width 12 height 9
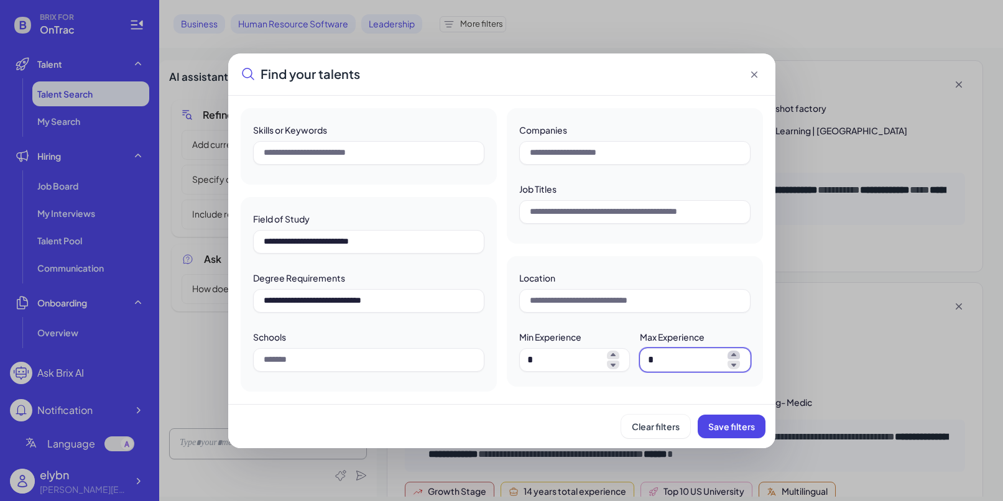
click at [734, 358] on icon at bounding box center [734, 355] width 12 height 9
click at [734, 359] on icon at bounding box center [734, 355] width 12 height 9
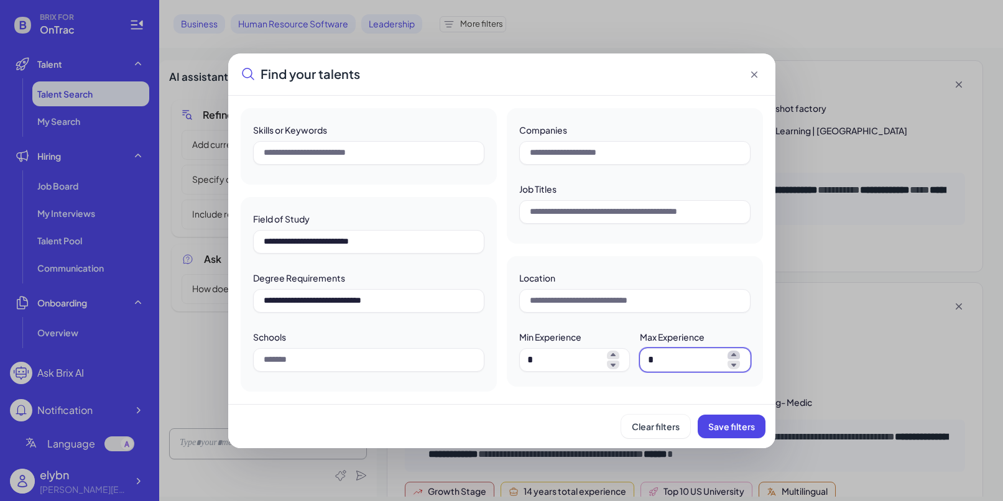
click at [734, 359] on icon at bounding box center [734, 355] width 12 height 9
click at [734, 358] on icon at bounding box center [734, 355] width 12 height 9
click at [734, 359] on icon at bounding box center [734, 355] width 12 height 9
click at [734, 358] on icon at bounding box center [734, 355] width 12 height 9
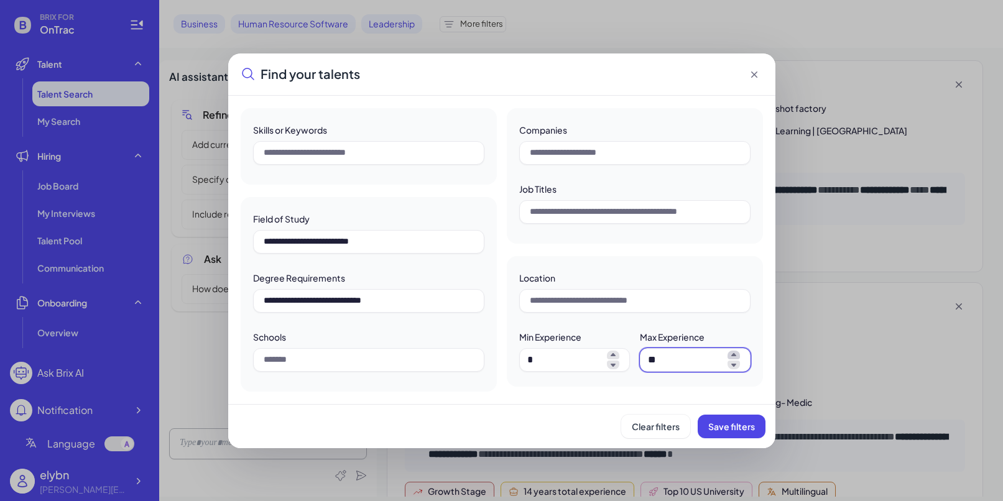
click at [734, 358] on icon at bounding box center [734, 355] width 12 height 9
click at [734, 357] on icon at bounding box center [734, 355] width 12 height 9
click at [732, 354] on icon at bounding box center [733, 354] width 5 height 3
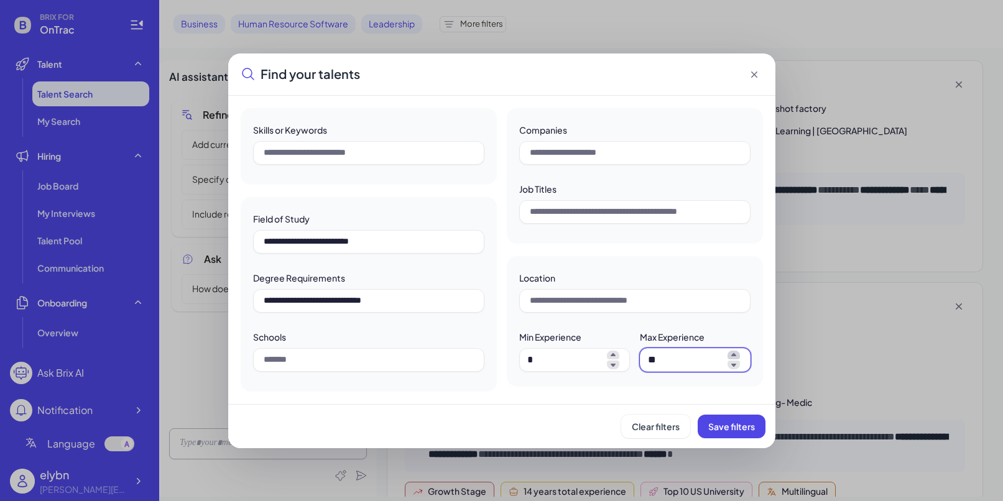
click at [732, 354] on icon at bounding box center [733, 354] width 5 height 3
type input "**"
click at [724, 428] on span "Save filters" at bounding box center [731, 426] width 47 height 11
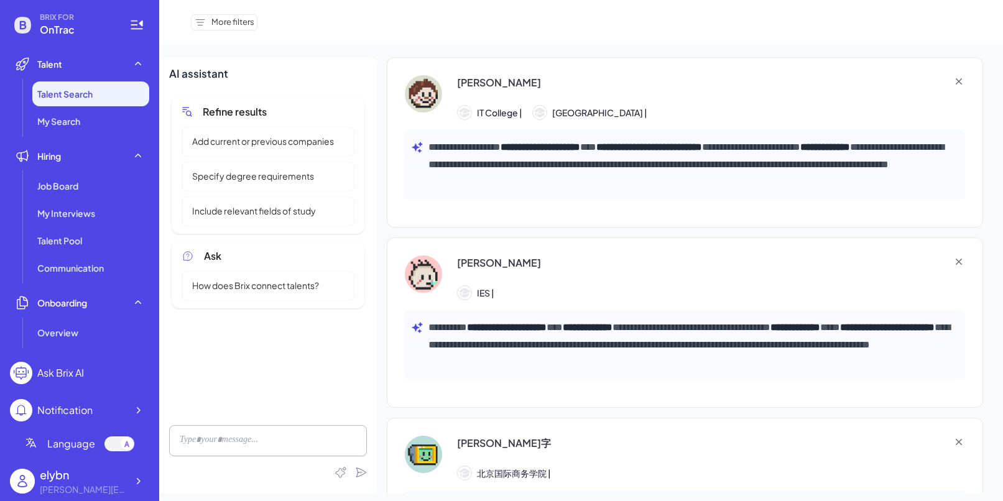
click at [223, 22] on span "More filters" at bounding box center [232, 22] width 43 height 12
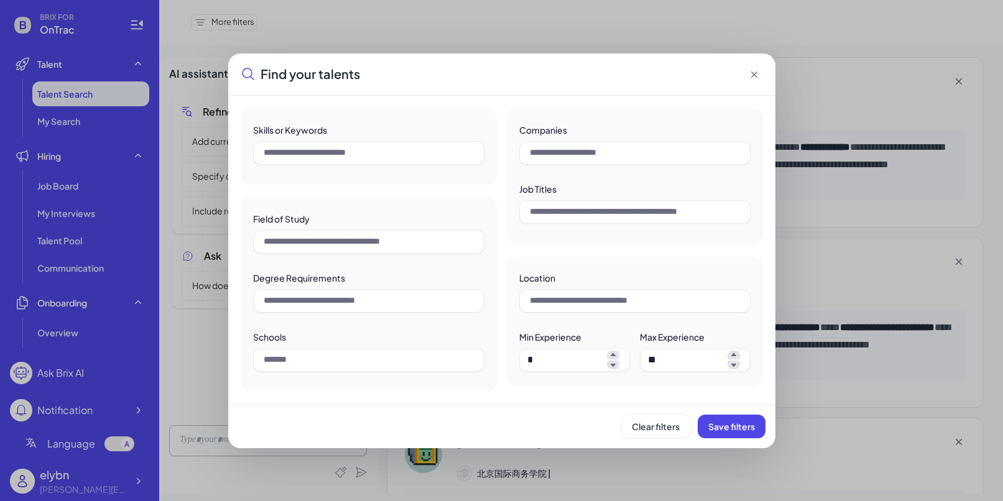
click at [755, 71] on icon at bounding box center [754, 74] width 12 height 12
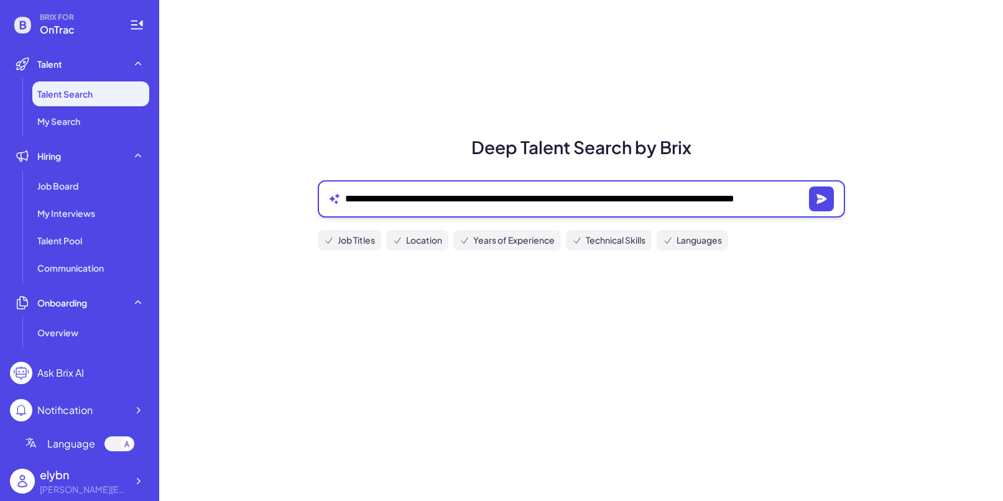
click at [767, 203] on textarea "**********" at bounding box center [574, 199] width 459 height 15
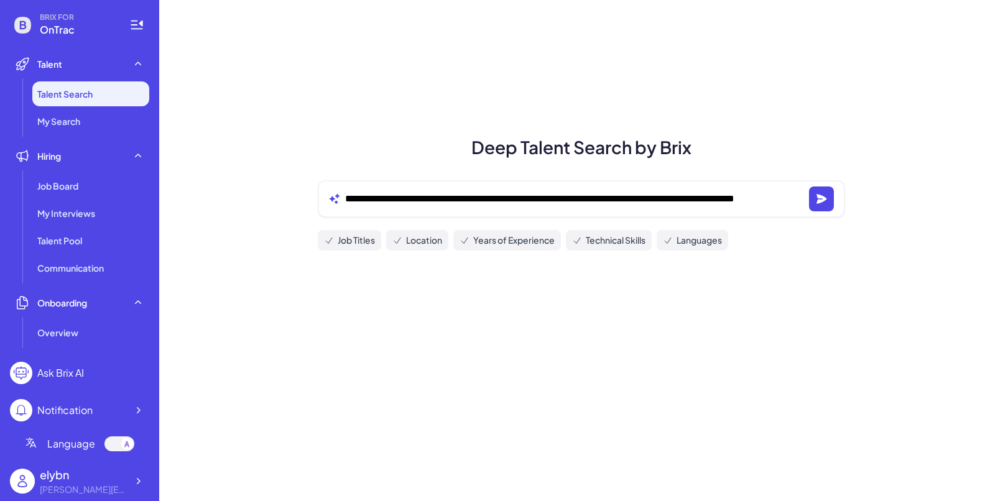
click at [348, 246] on span "Job Titles" at bounding box center [356, 240] width 37 height 13
click at [349, 241] on span "Job Titles" at bounding box center [356, 240] width 37 height 13
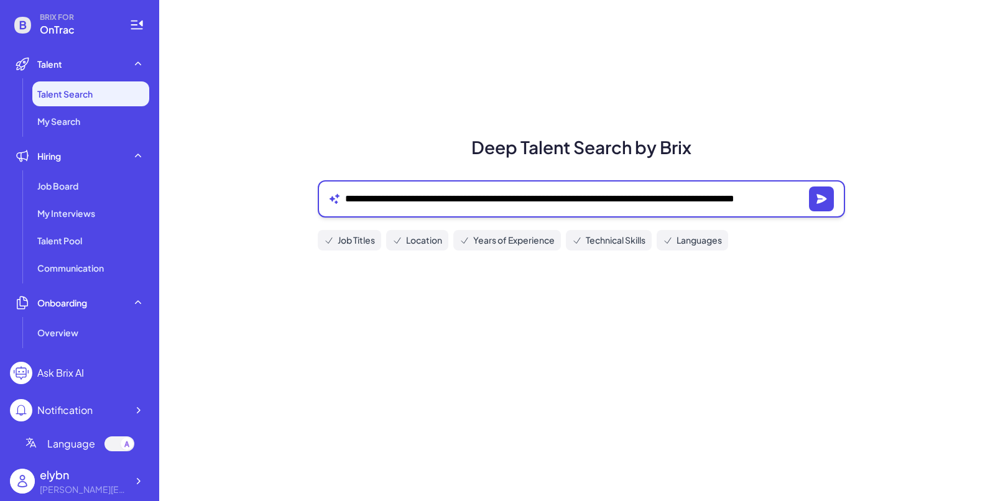
click at [408, 197] on textarea "**********" at bounding box center [574, 199] width 459 height 15
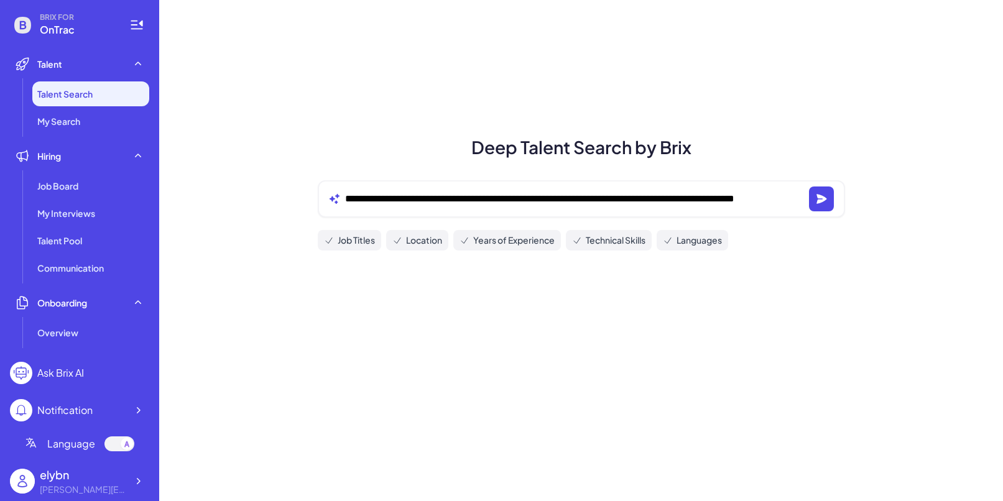
click at [705, 243] on span "Languages" at bounding box center [699, 240] width 45 height 13
click at [687, 242] on span "Languages" at bounding box center [699, 240] width 45 height 13
click at [673, 242] on icon at bounding box center [668, 241] width 10 height 10
click at [671, 241] on icon at bounding box center [668, 241] width 6 height 6
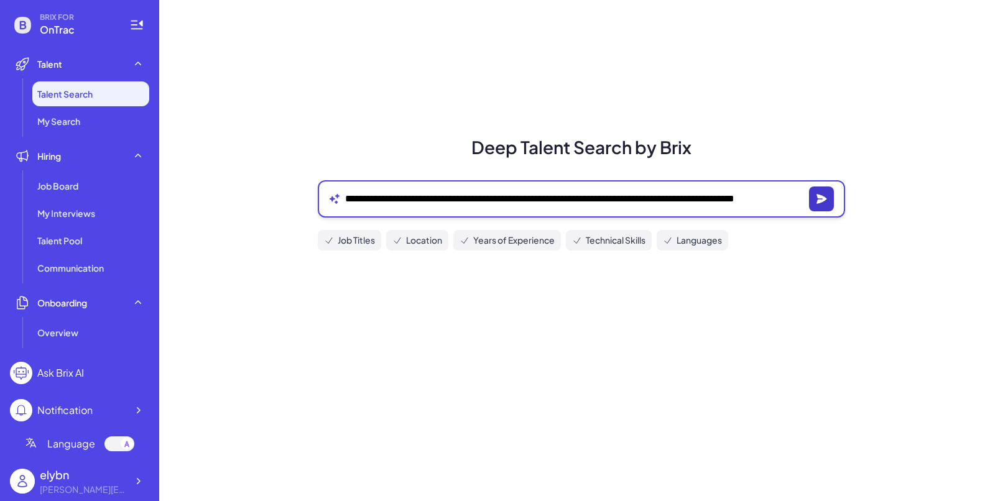
click at [767, 198] on icon "button" at bounding box center [821, 199] width 12 height 12
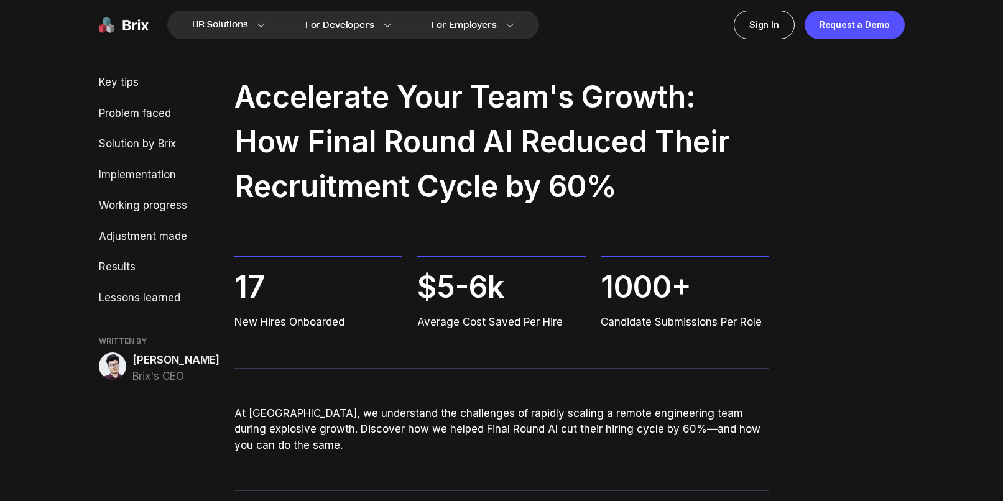
scroll to position [6, 0]
